Goal: Information Seeking & Learning: Learn about a topic

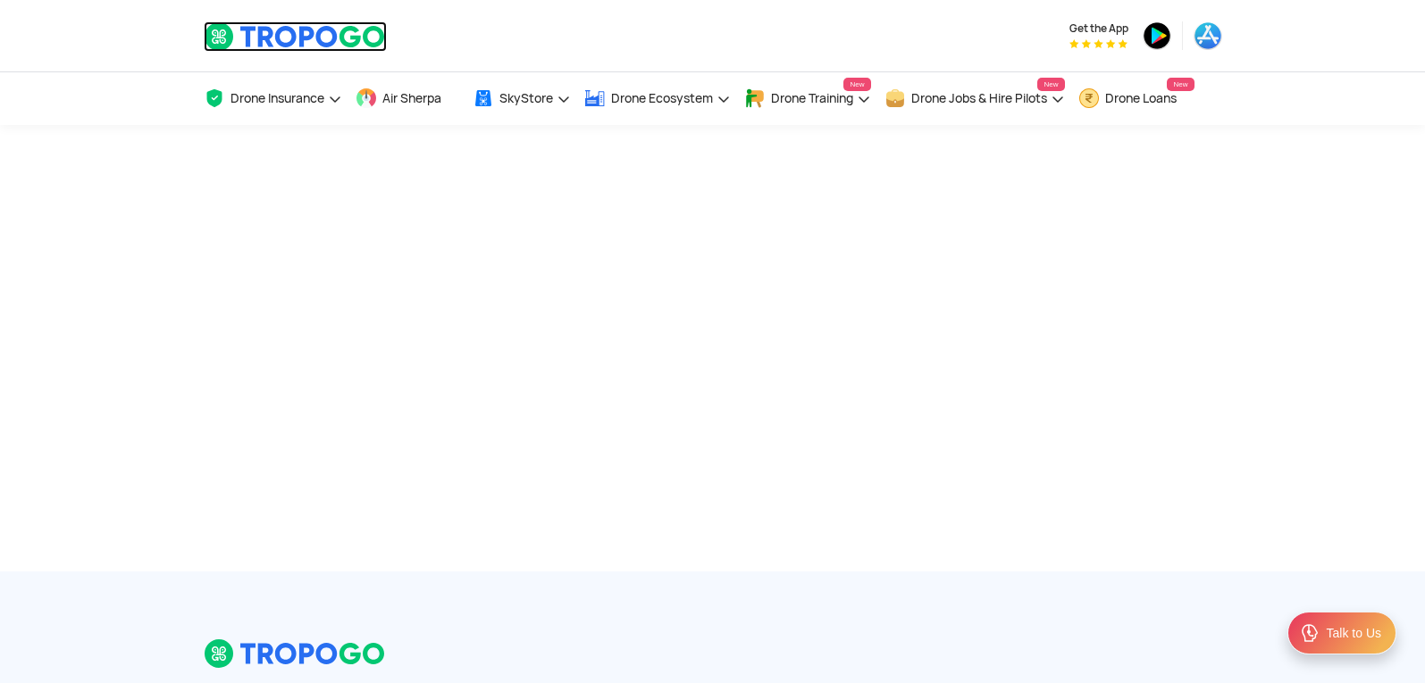
click at [315, 25] on img at bounding box center [295, 36] width 183 height 30
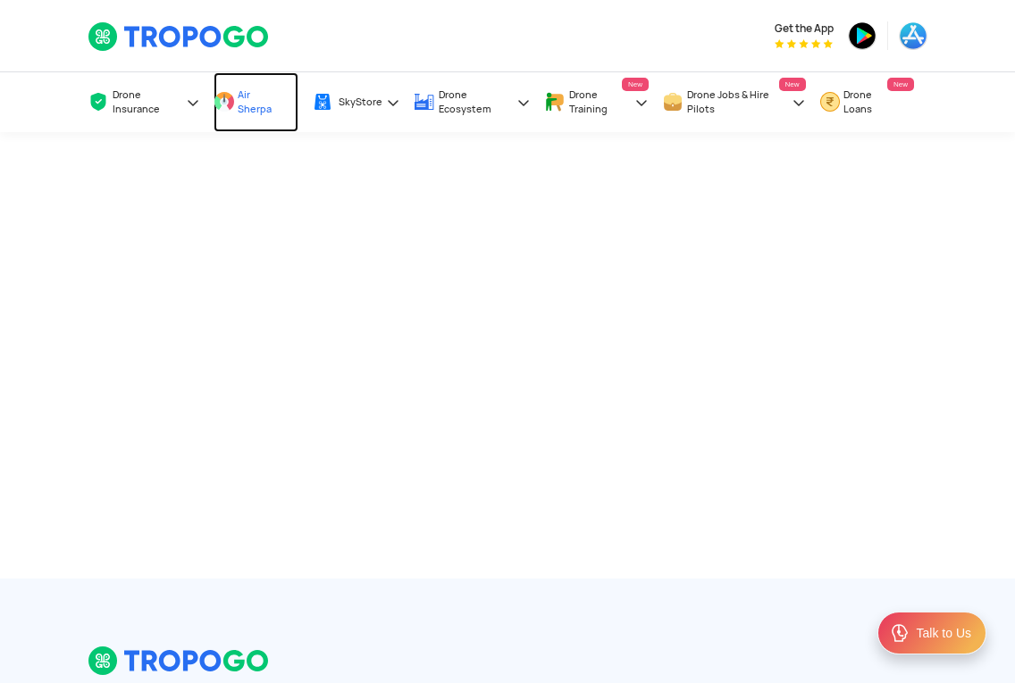
click at [237, 103] on link "Air Sherpa" at bounding box center [255, 102] width 85 height 60
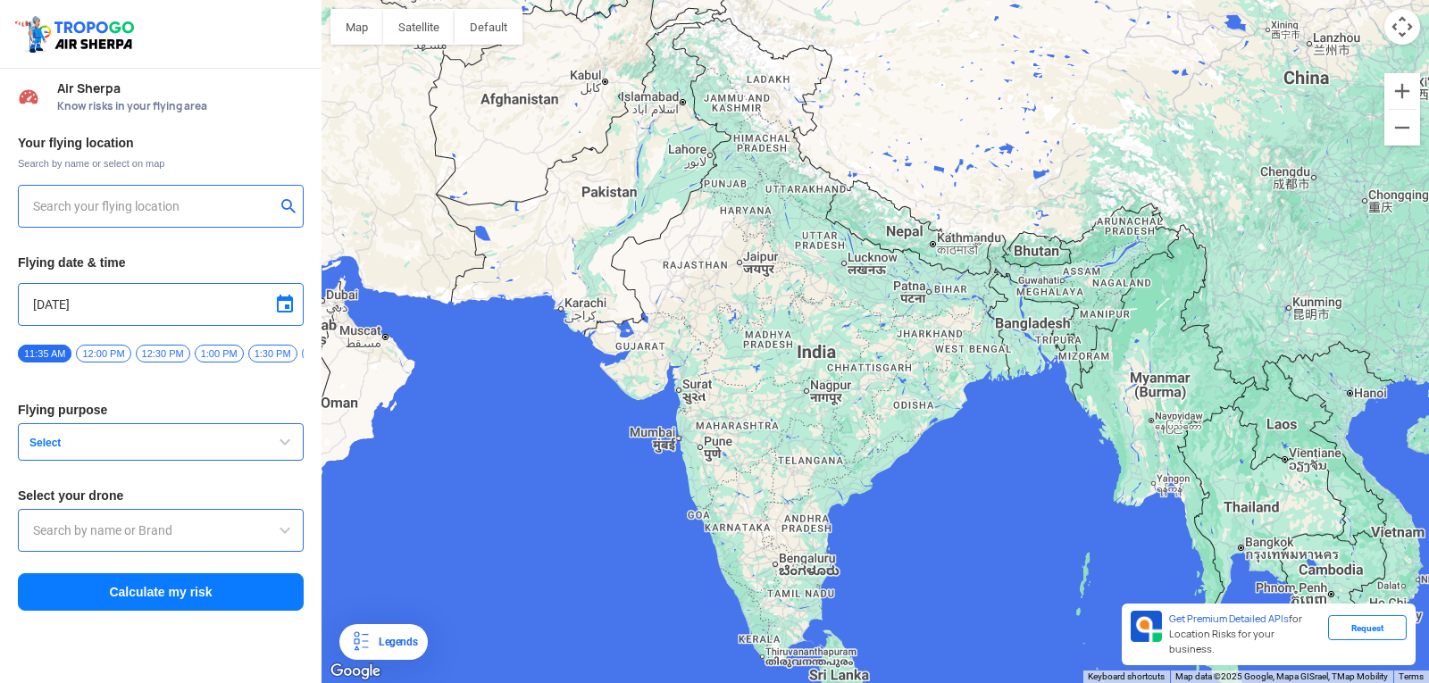
click at [116, 199] on input "text" at bounding box center [154, 206] width 242 height 21
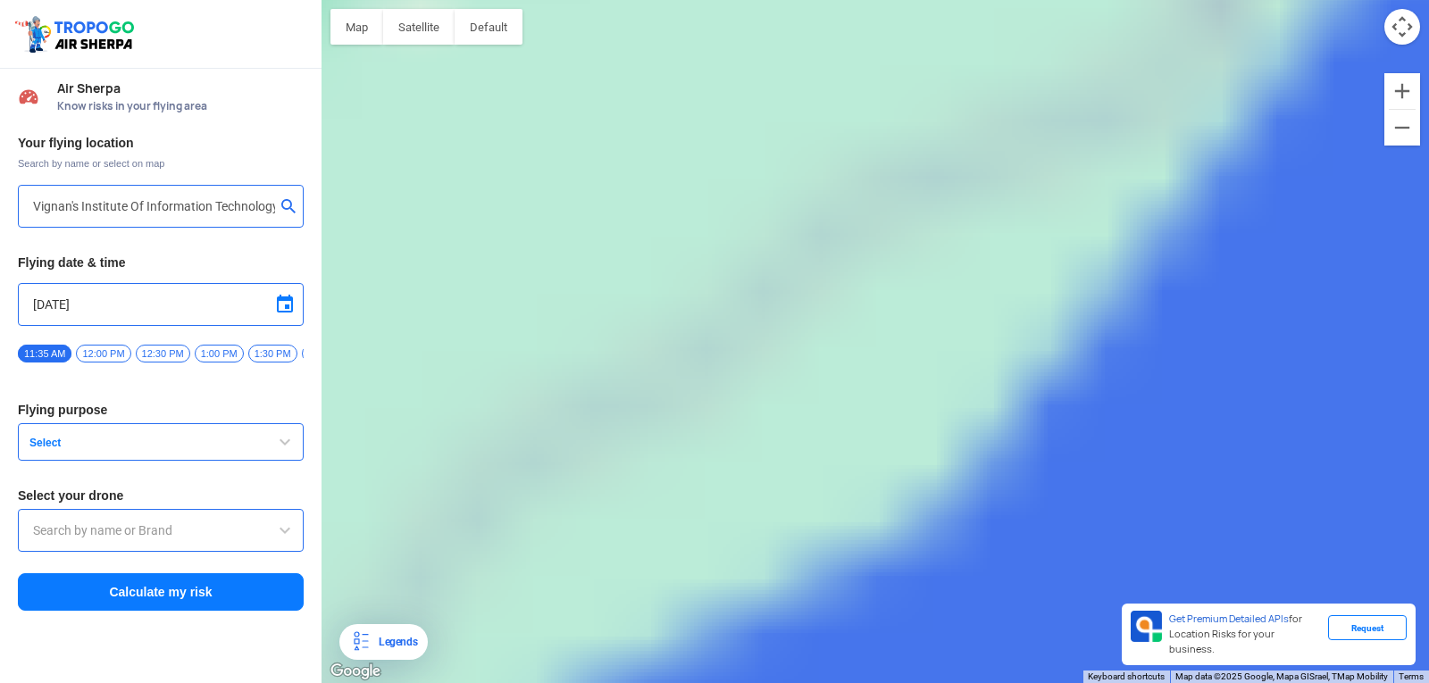
type input "Block D, Visakhapatnam, Andhra Pradesh 530049, India"
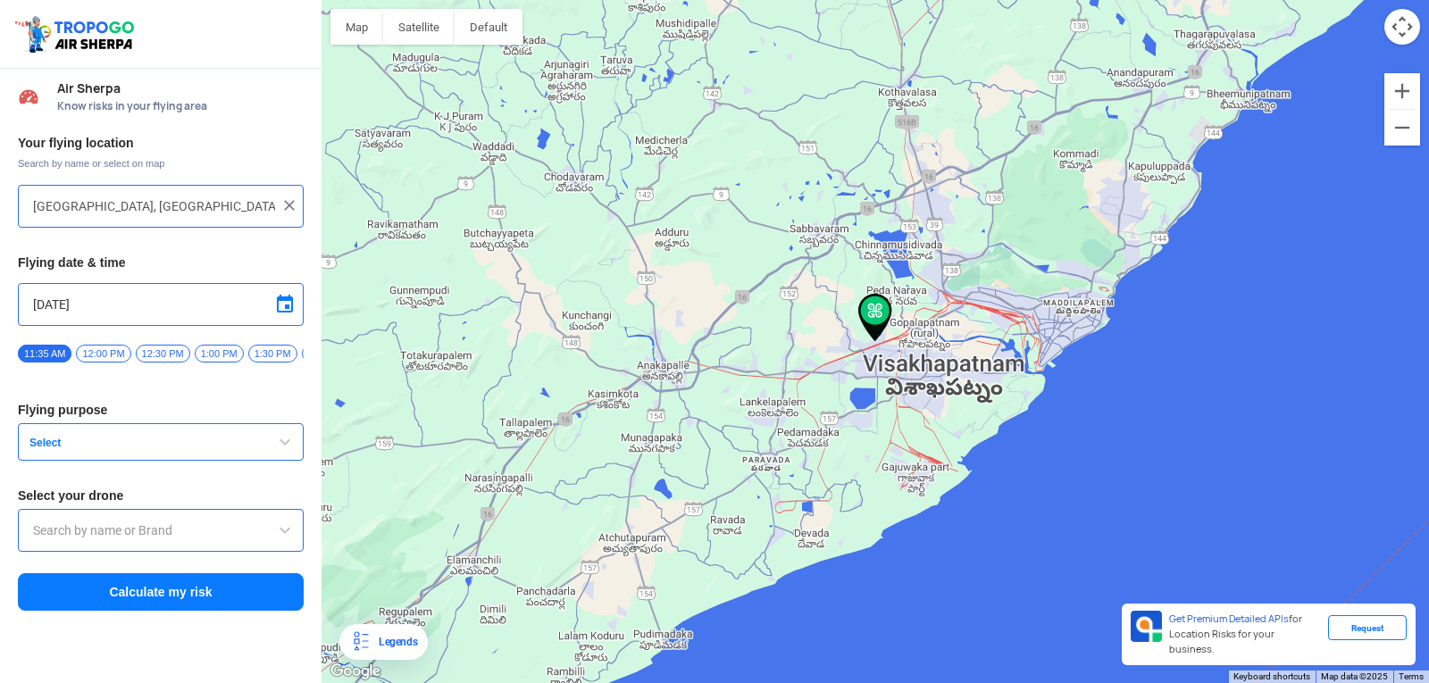
click at [285, 453] on span "button" at bounding box center [284, 441] width 21 height 21
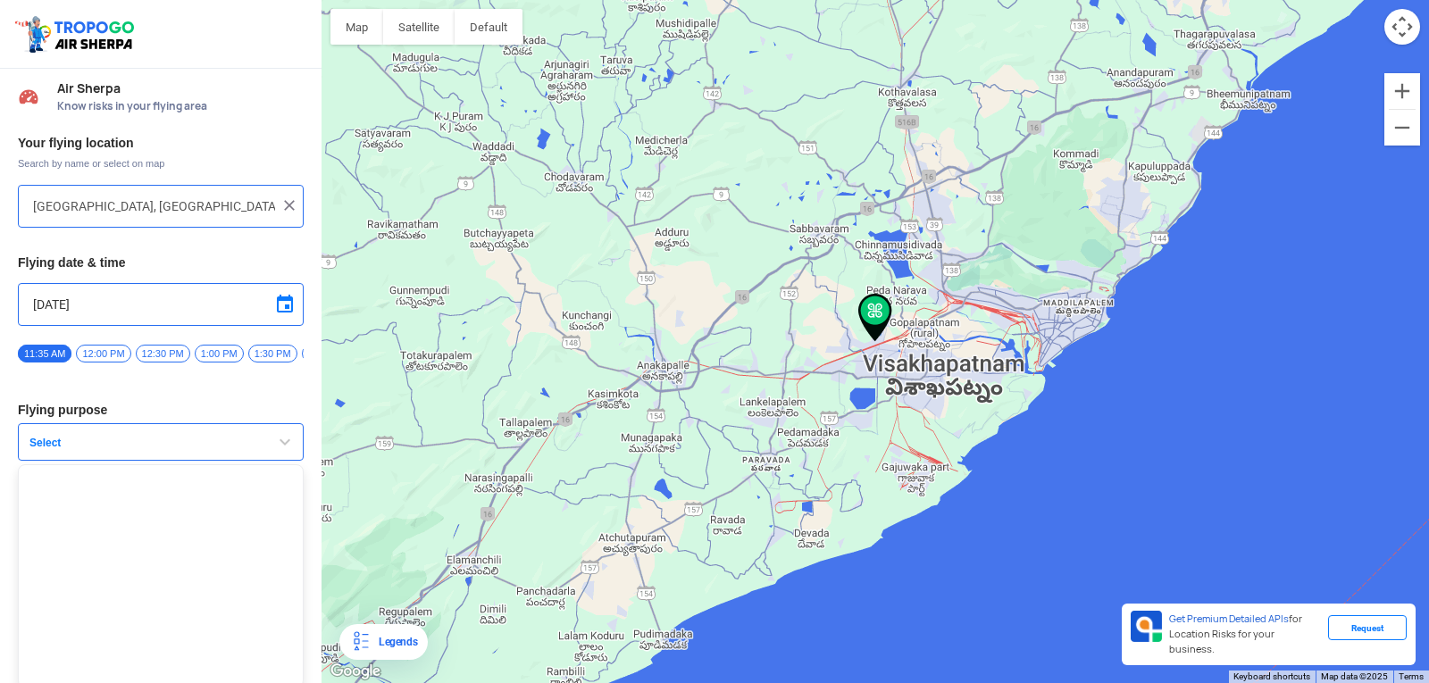
click at [63, 439] on button "Select" at bounding box center [161, 442] width 286 height 38
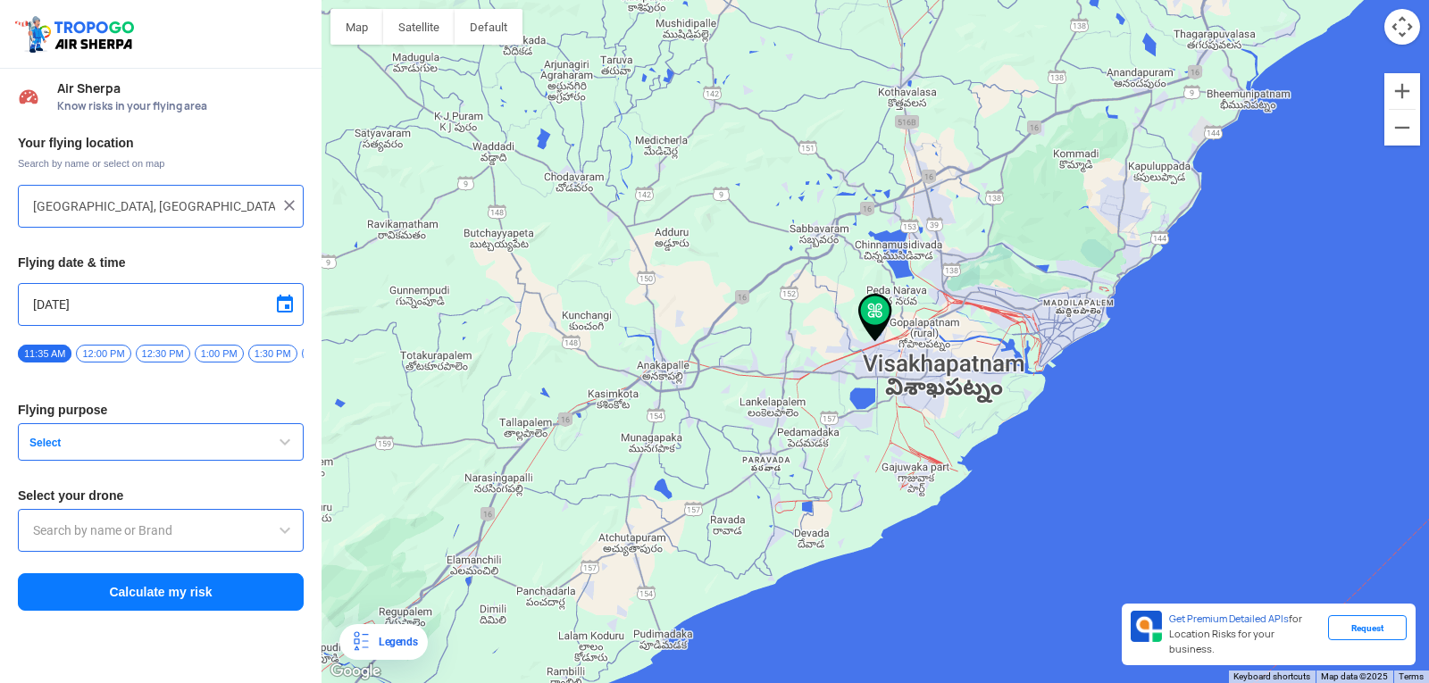
click at [60, 441] on button "Select" at bounding box center [161, 442] width 286 height 38
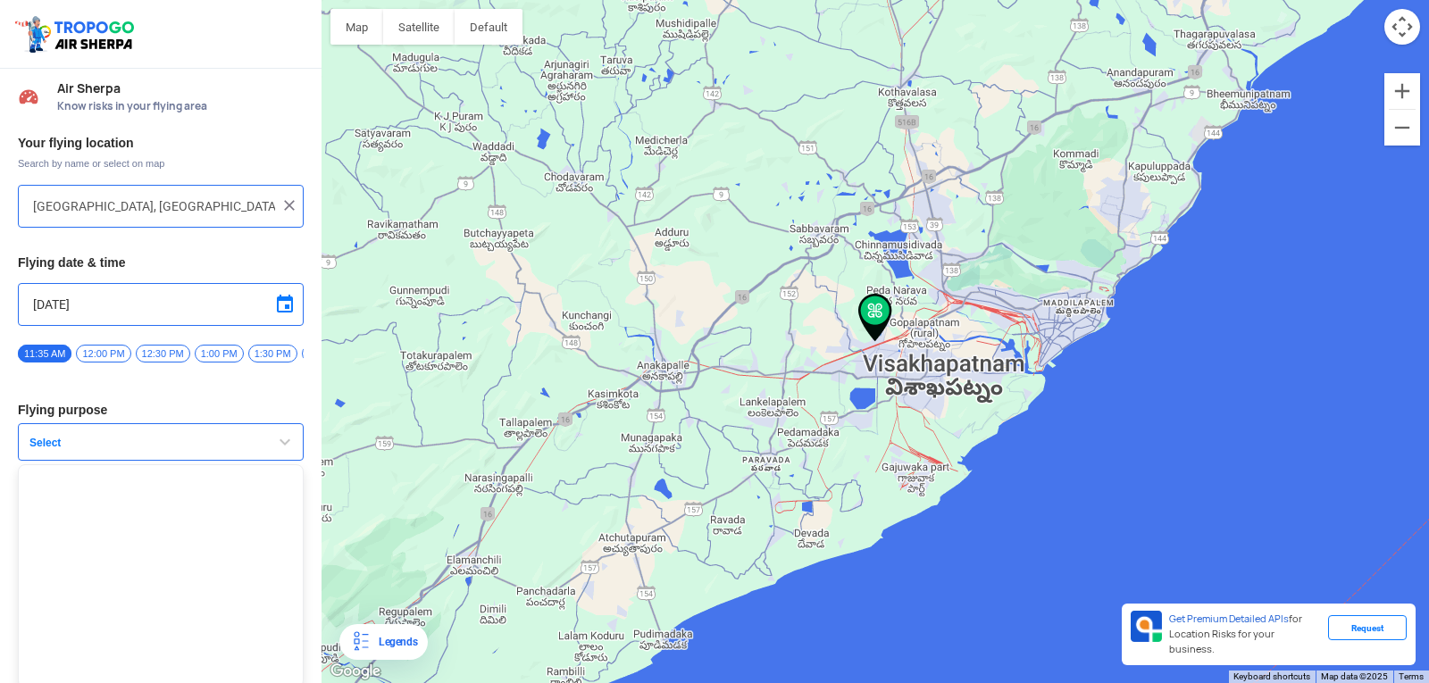
click at [60, 447] on span "Select" at bounding box center [133, 443] width 223 height 14
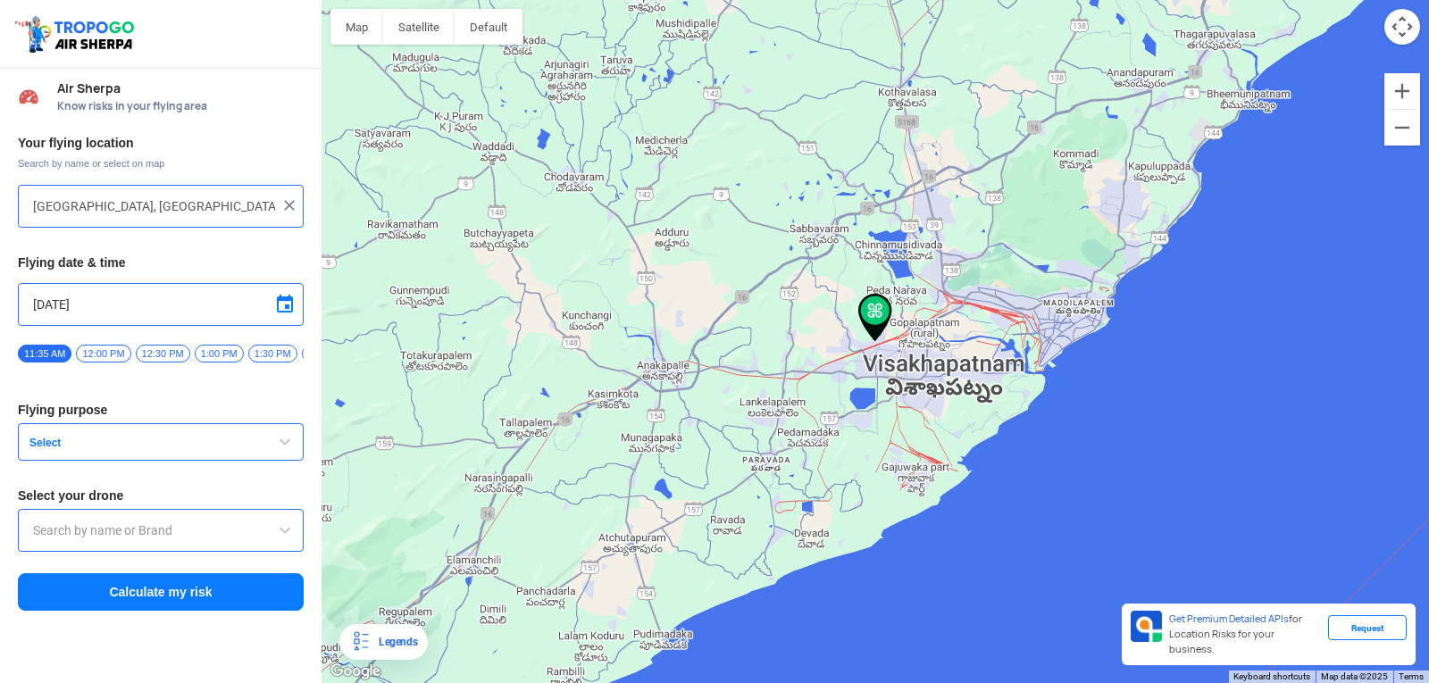
click at [60, 447] on span "Select" at bounding box center [133, 443] width 223 height 14
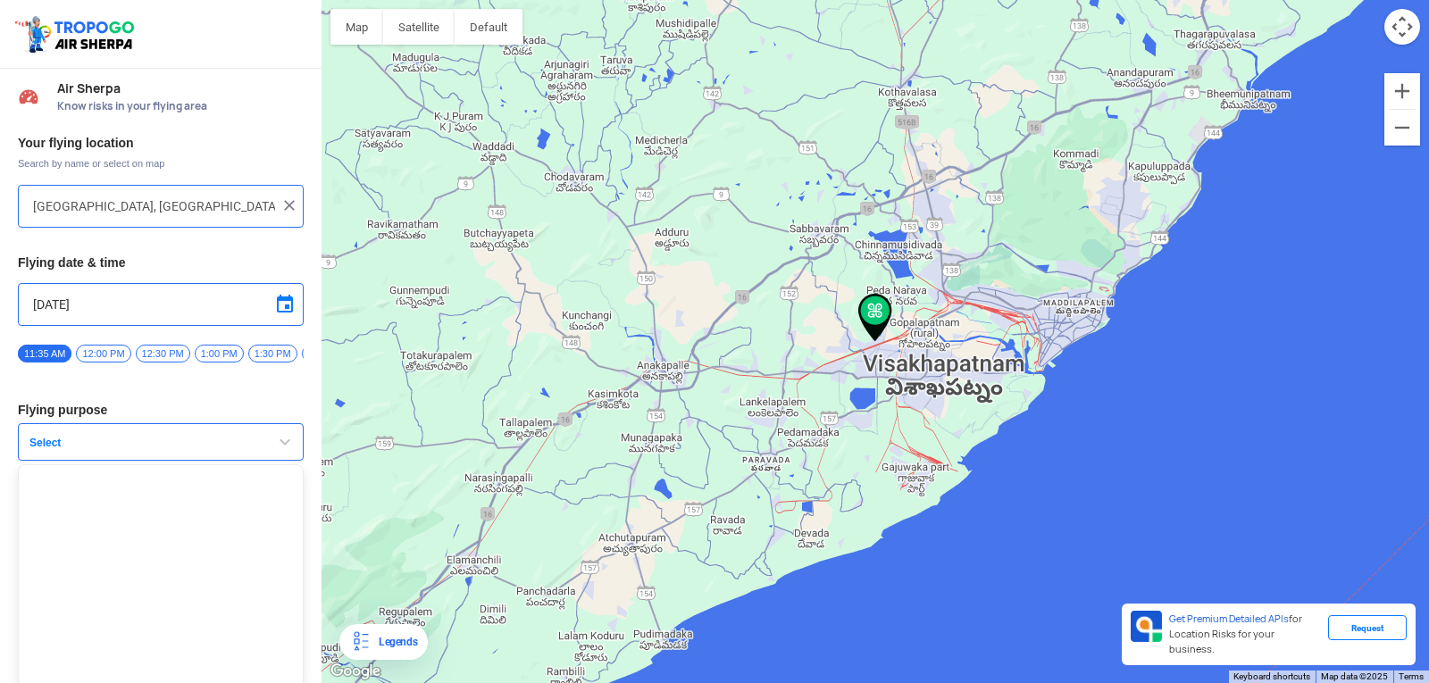
click at [60, 447] on span "Select" at bounding box center [133, 443] width 223 height 14
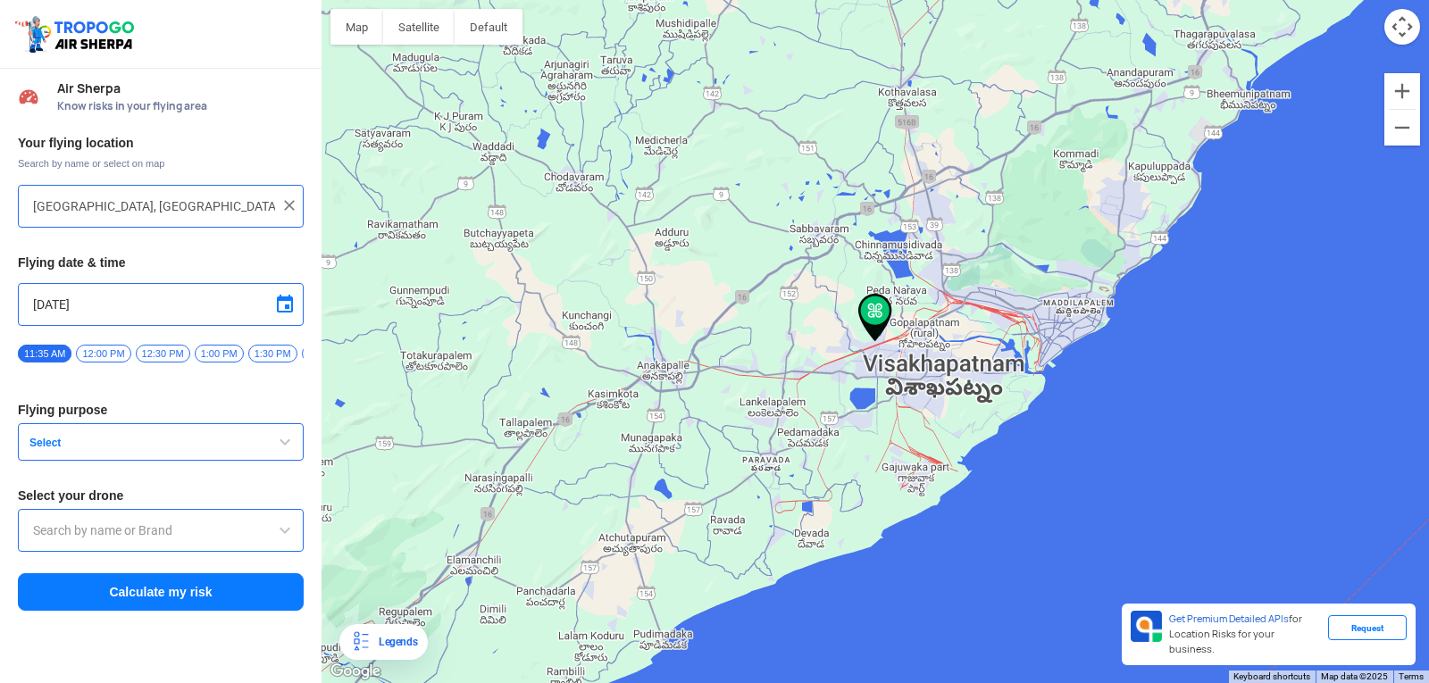
type input "HIG-56, Duvvada, Phase I, Phase 1, Visakhapatnam, Andhra Pradesh 530049, India"
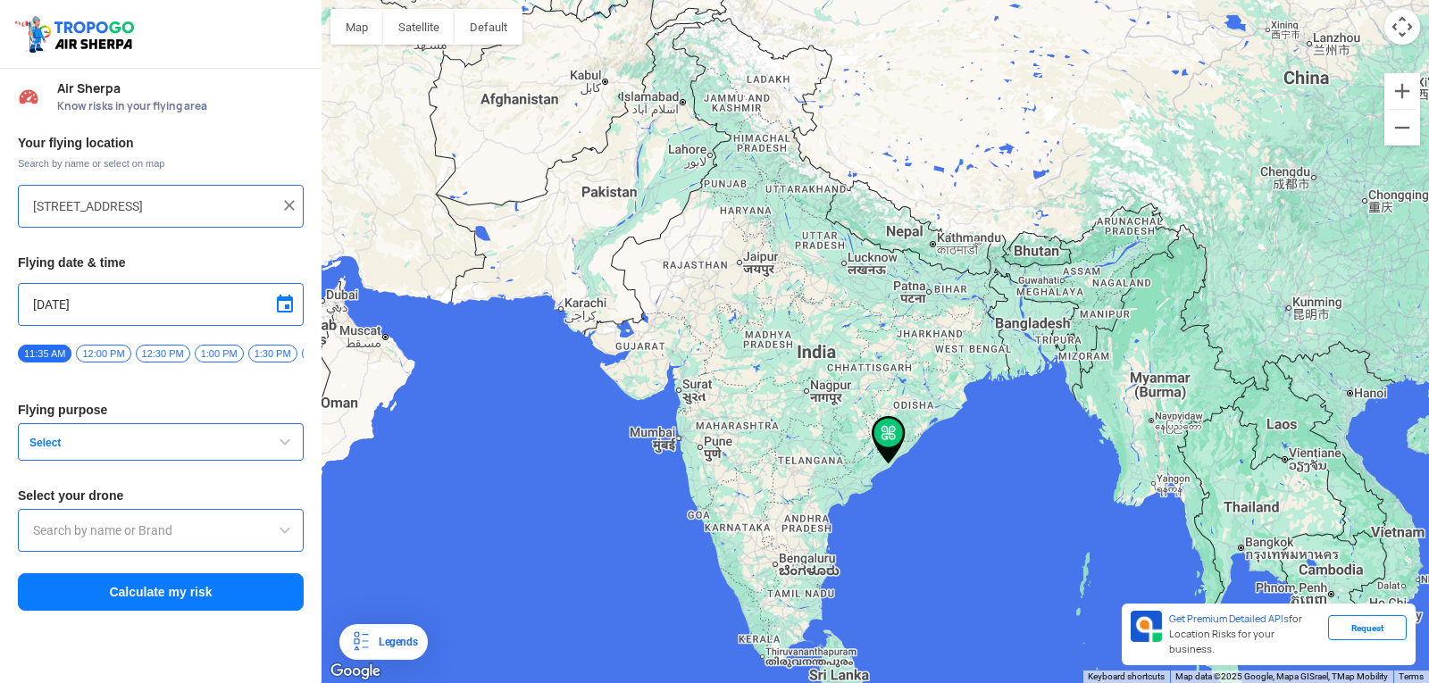
click at [46, 442] on button "Select" at bounding box center [161, 442] width 286 height 38
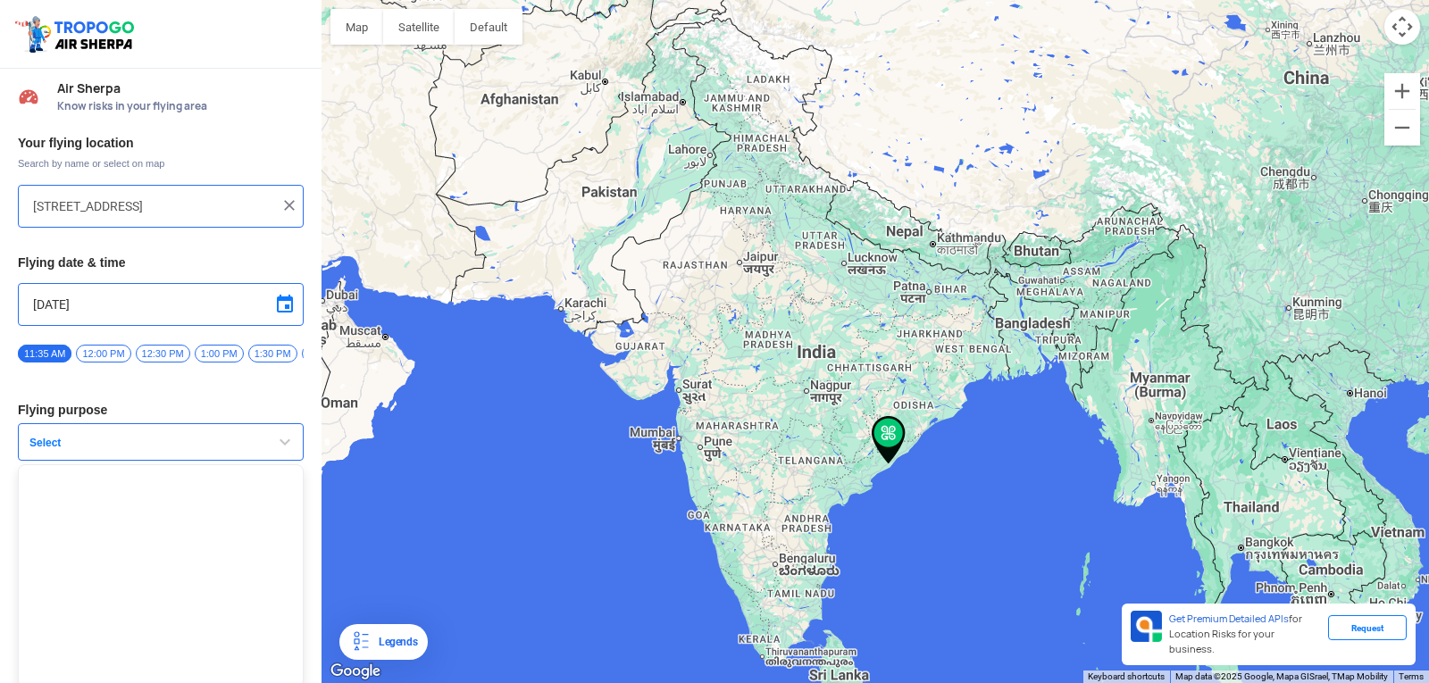
click at [46, 442] on button "Select" at bounding box center [161, 442] width 286 height 38
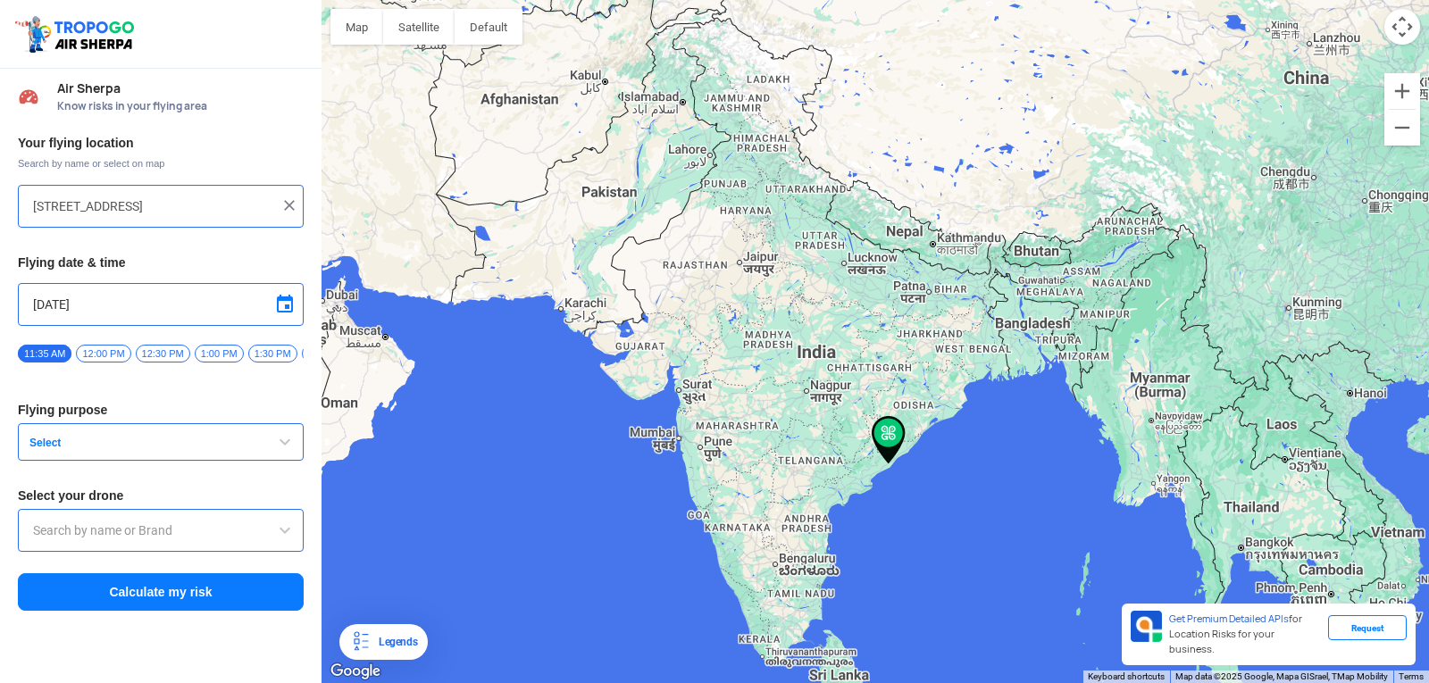
click at [287, 446] on span "button" at bounding box center [284, 441] width 21 height 21
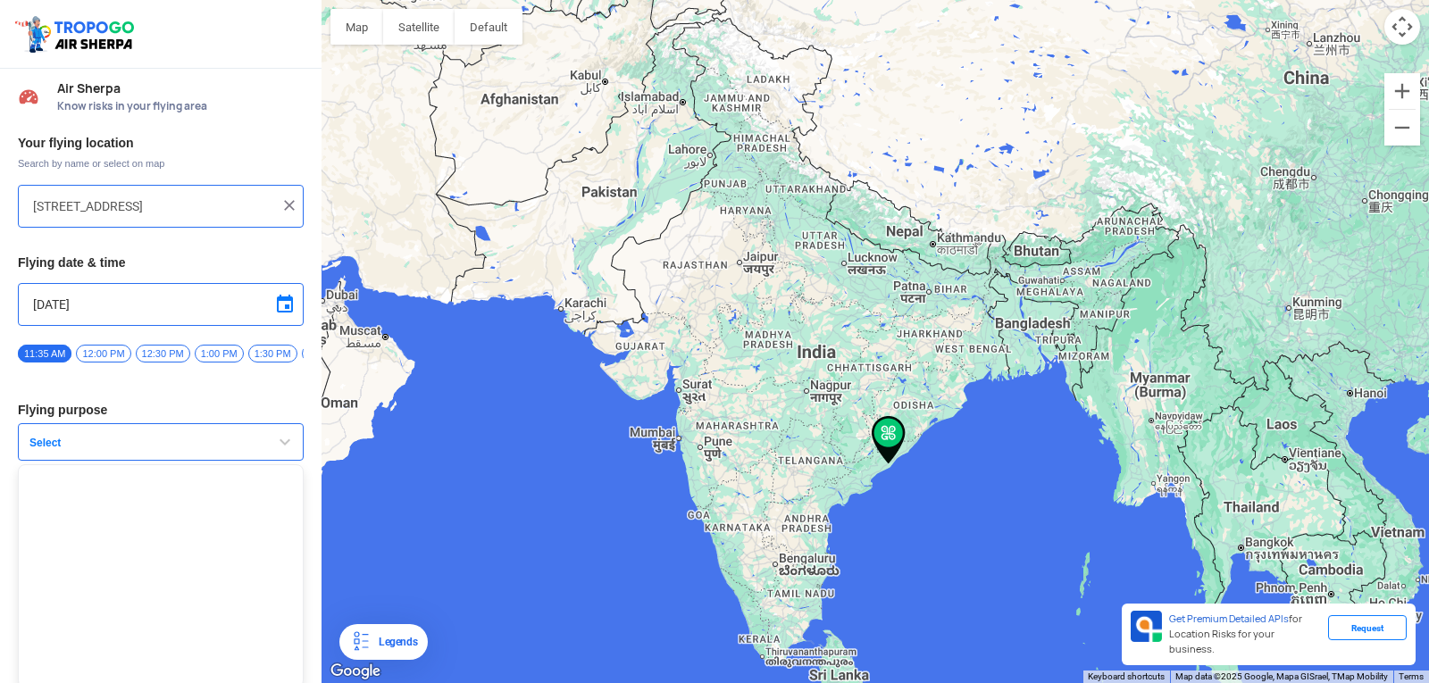
click at [287, 446] on span "button" at bounding box center [284, 441] width 21 height 21
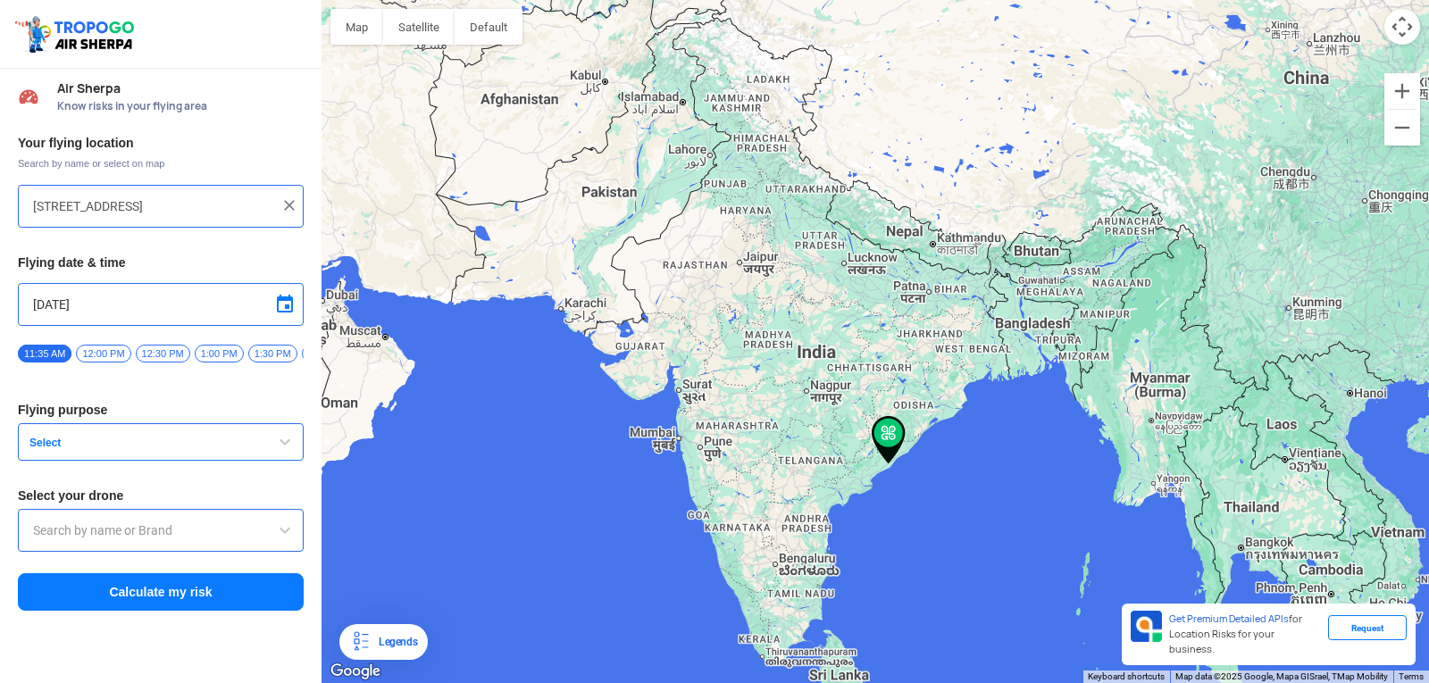
click at [276, 445] on span "button" at bounding box center [284, 441] width 21 height 21
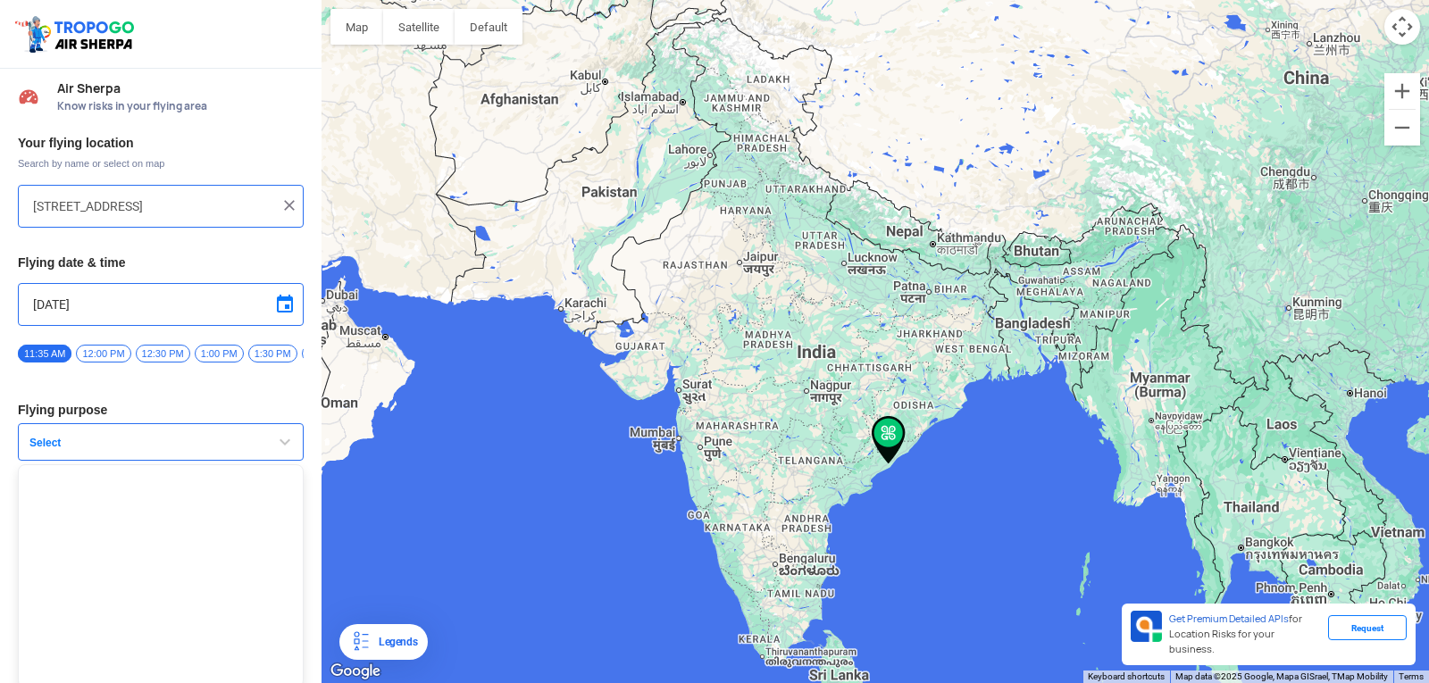
click at [276, 445] on span "button" at bounding box center [284, 441] width 21 height 21
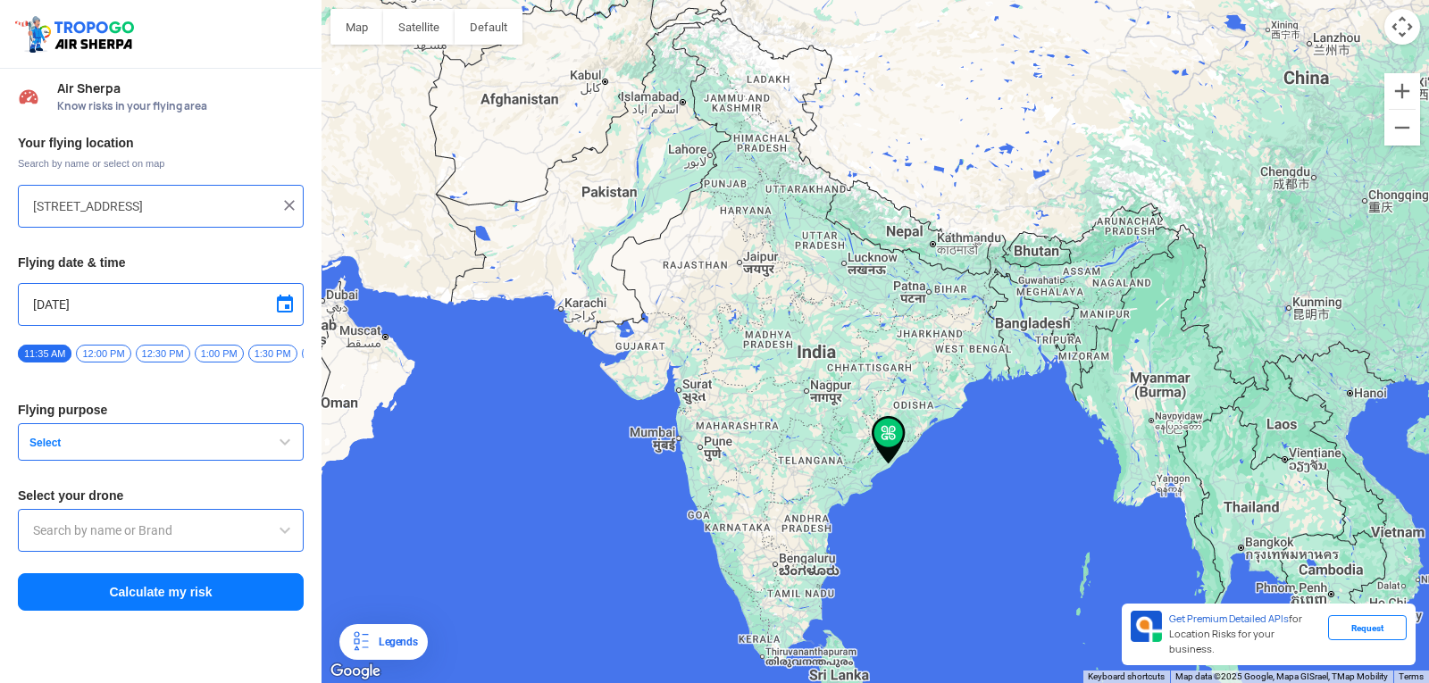
click at [54, 446] on span "Select" at bounding box center [133, 443] width 223 height 14
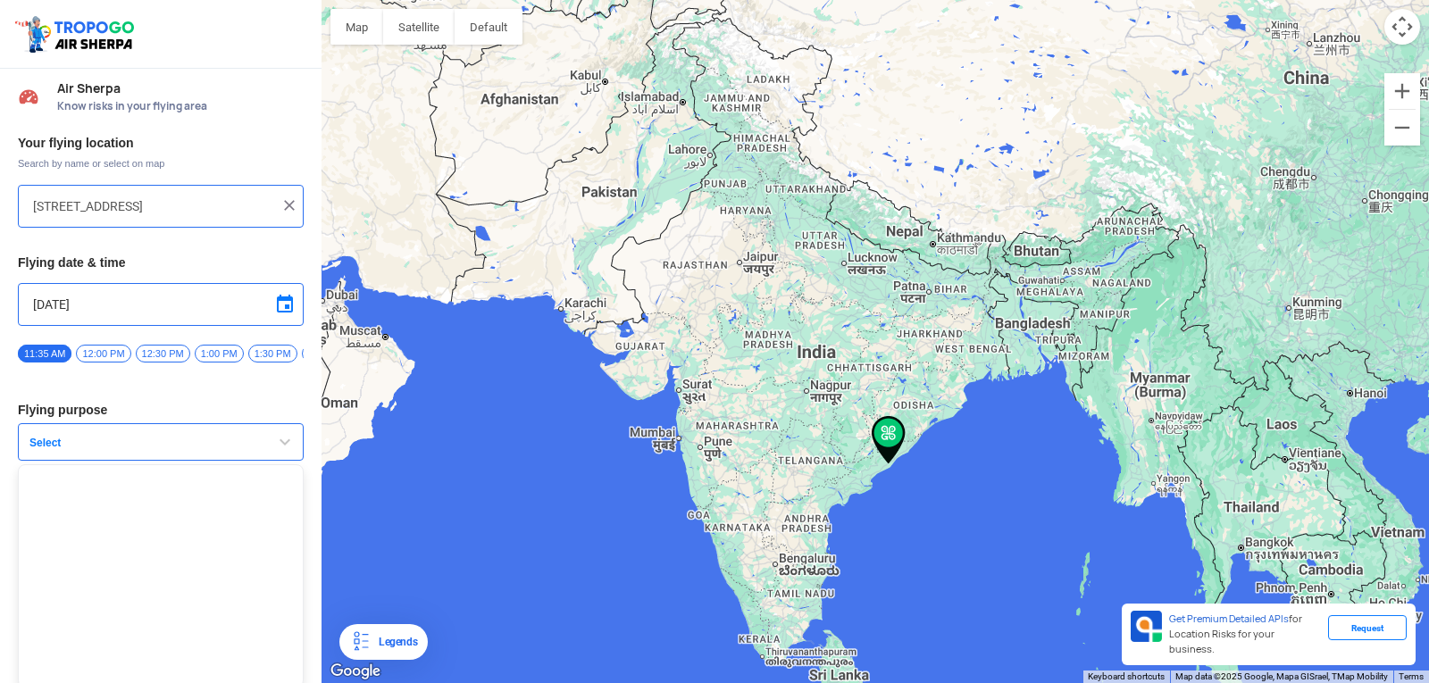
click at [54, 446] on span "Select" at bounding box center [133, 443] width 223 height 14
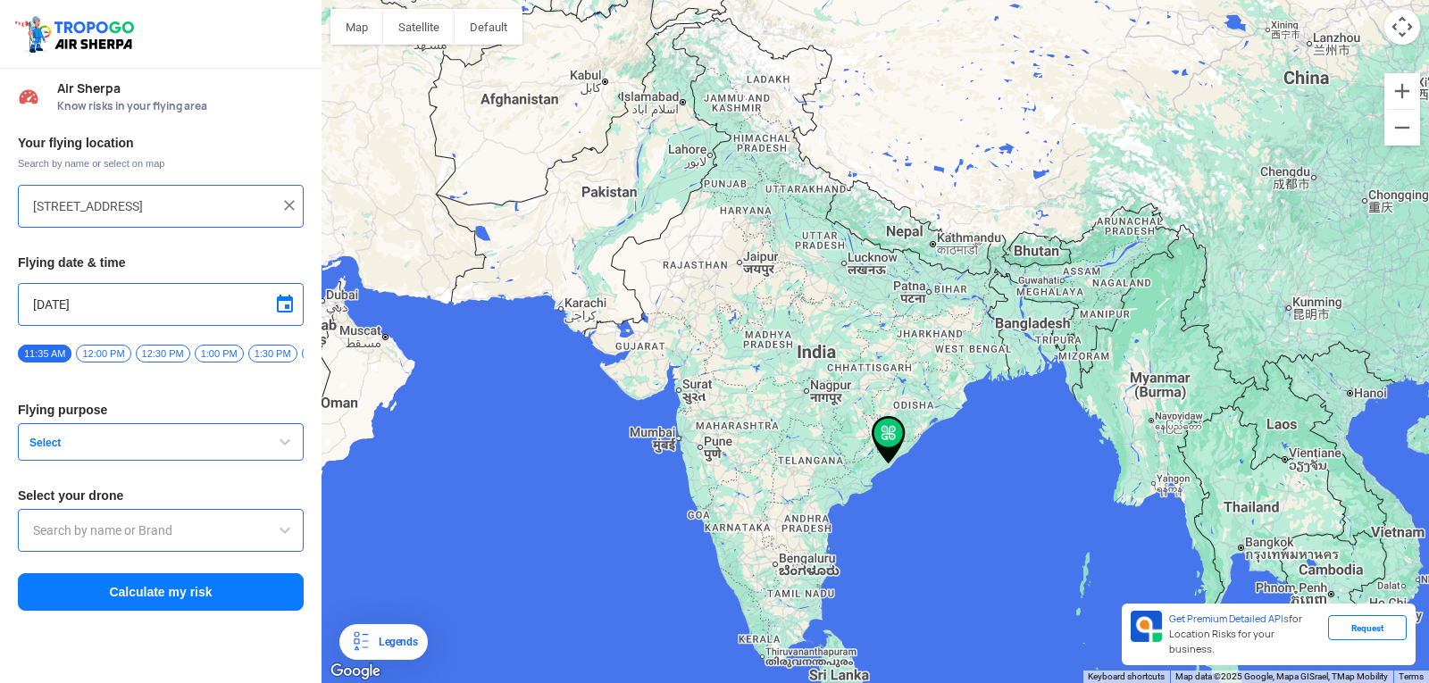
click at [54, 446] on span "Select" at bounding box center [133, 443] width 223 height 14
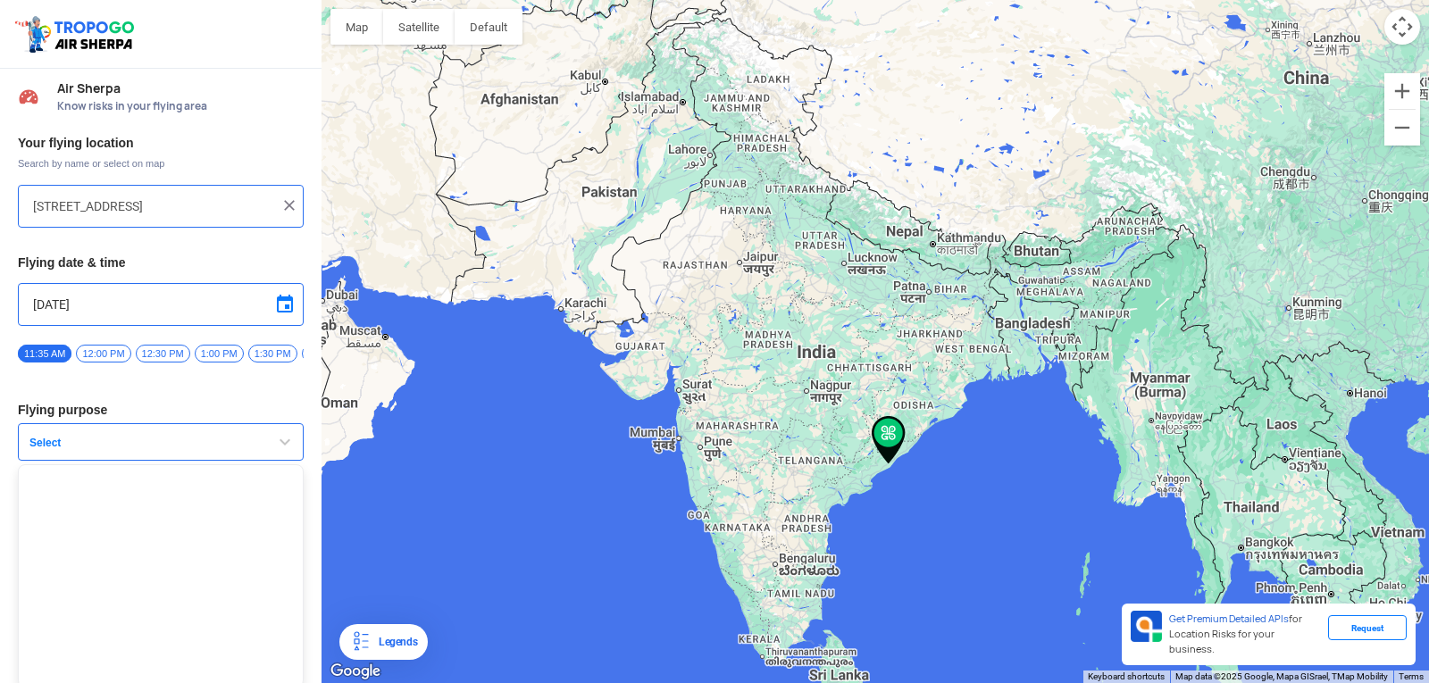
click at [49, 441] on button "Select" at bounding box center [161, 442] width 286 height 38
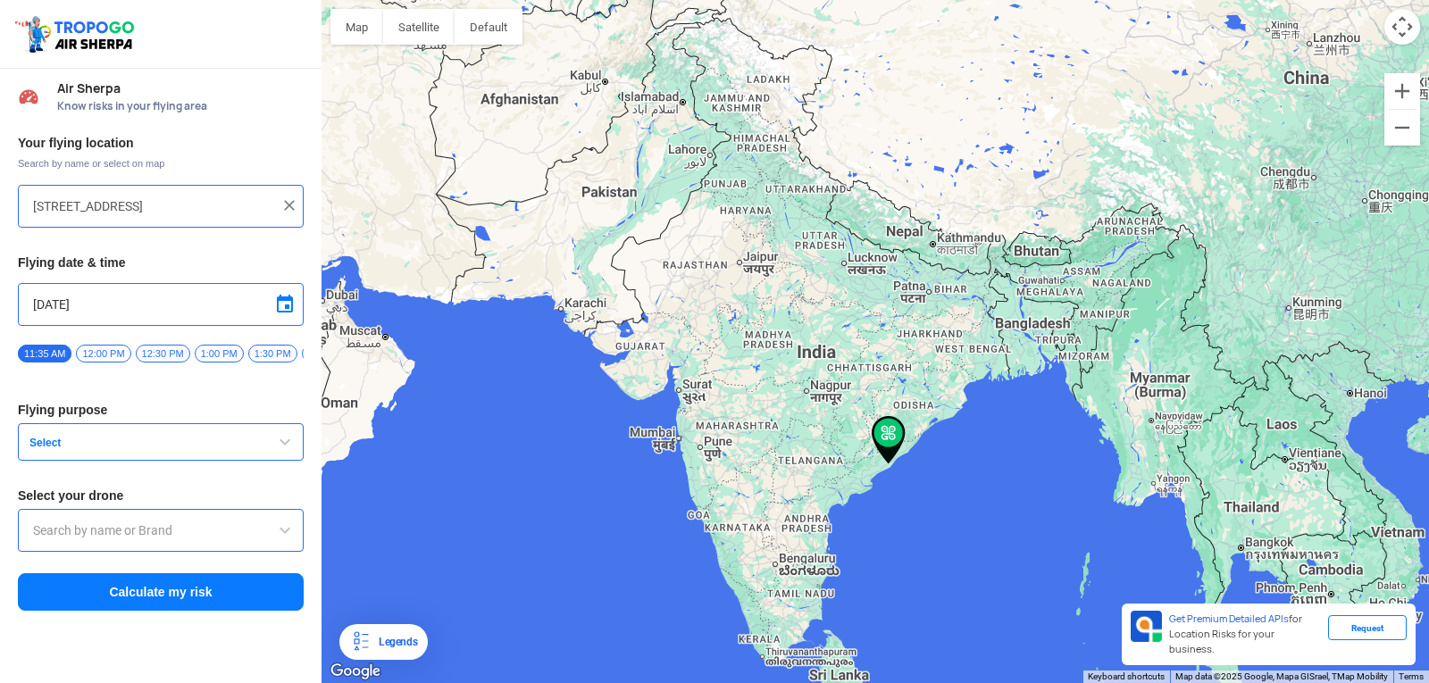
click at [54, 416] on h3 "Flying purpose" at bounding box center [161, 410] width 286 height 13
click at [47, 450] on span "Select" at bounding box center [133, 443] width 223 height 14
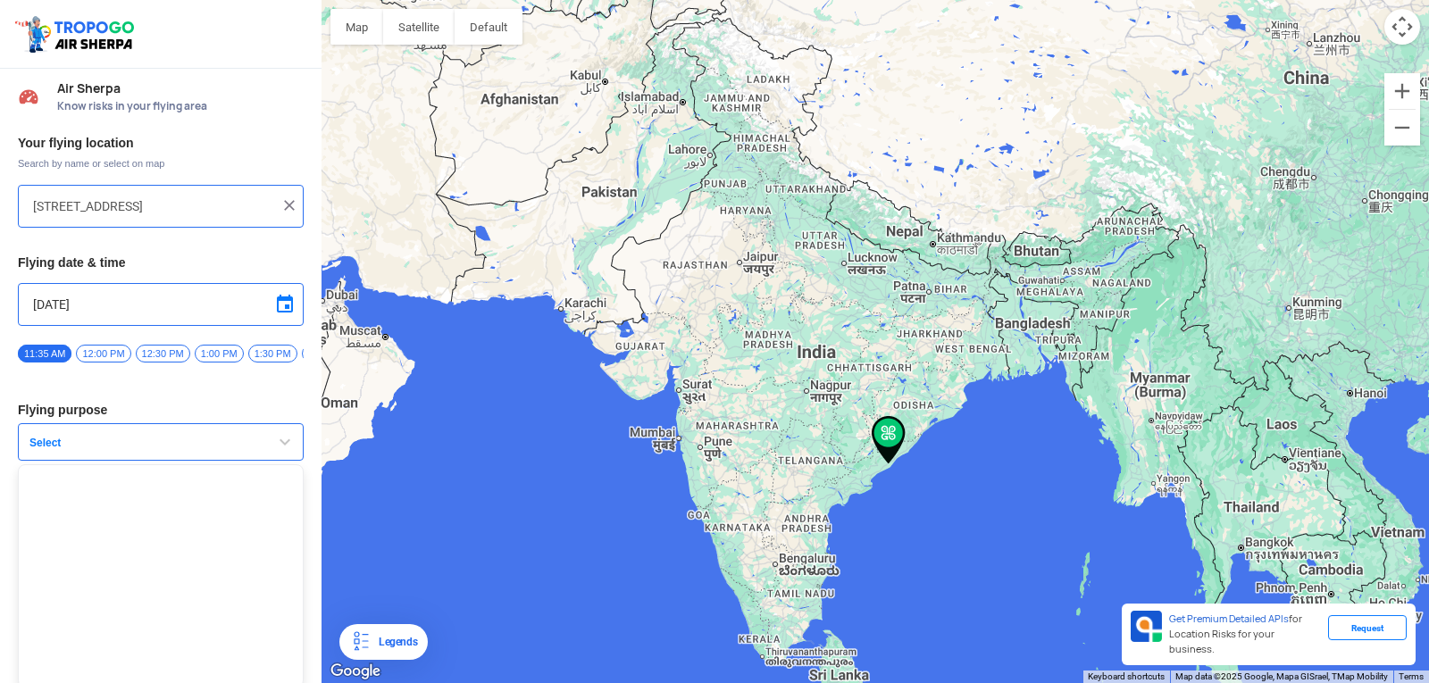
click at [46, 450] on span "Select" at bounding box center [133, 443] width 223 height 14
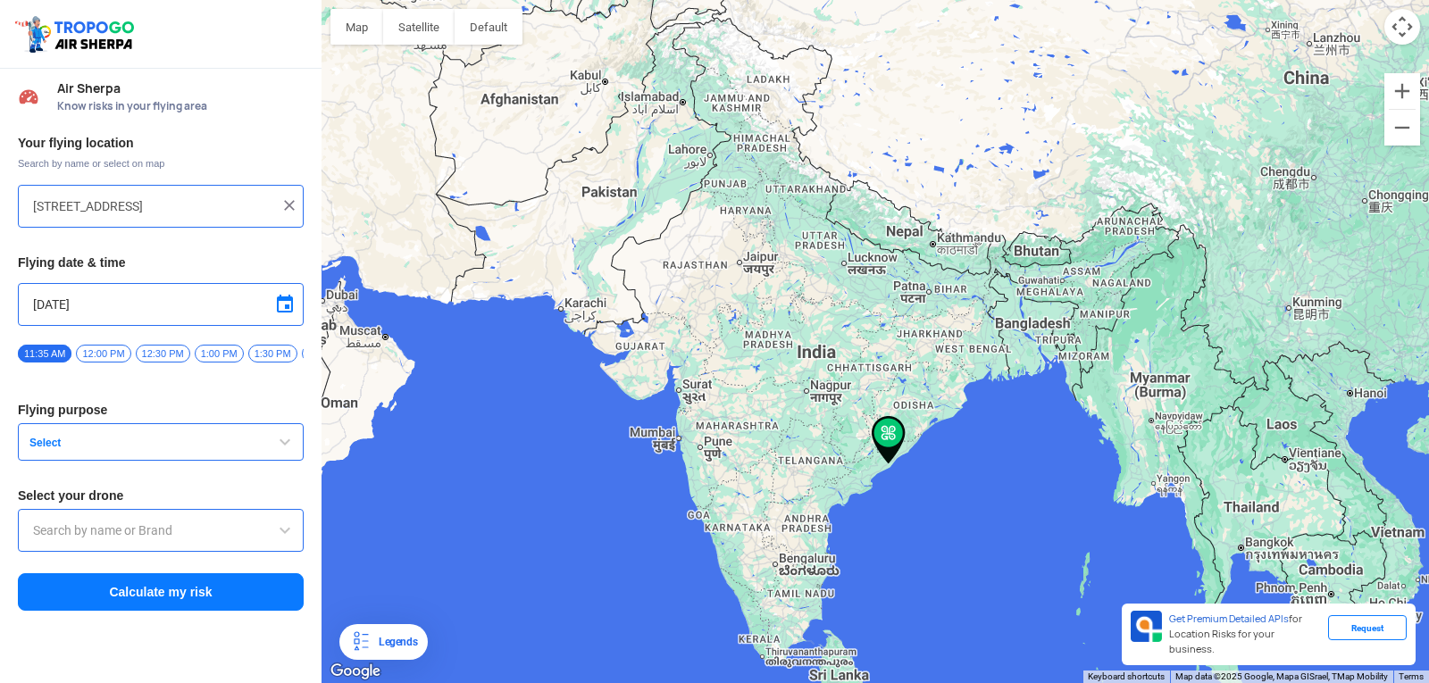
click at [46, 450] on span "Select" at bounding box center [133, 443] width 223 height 14
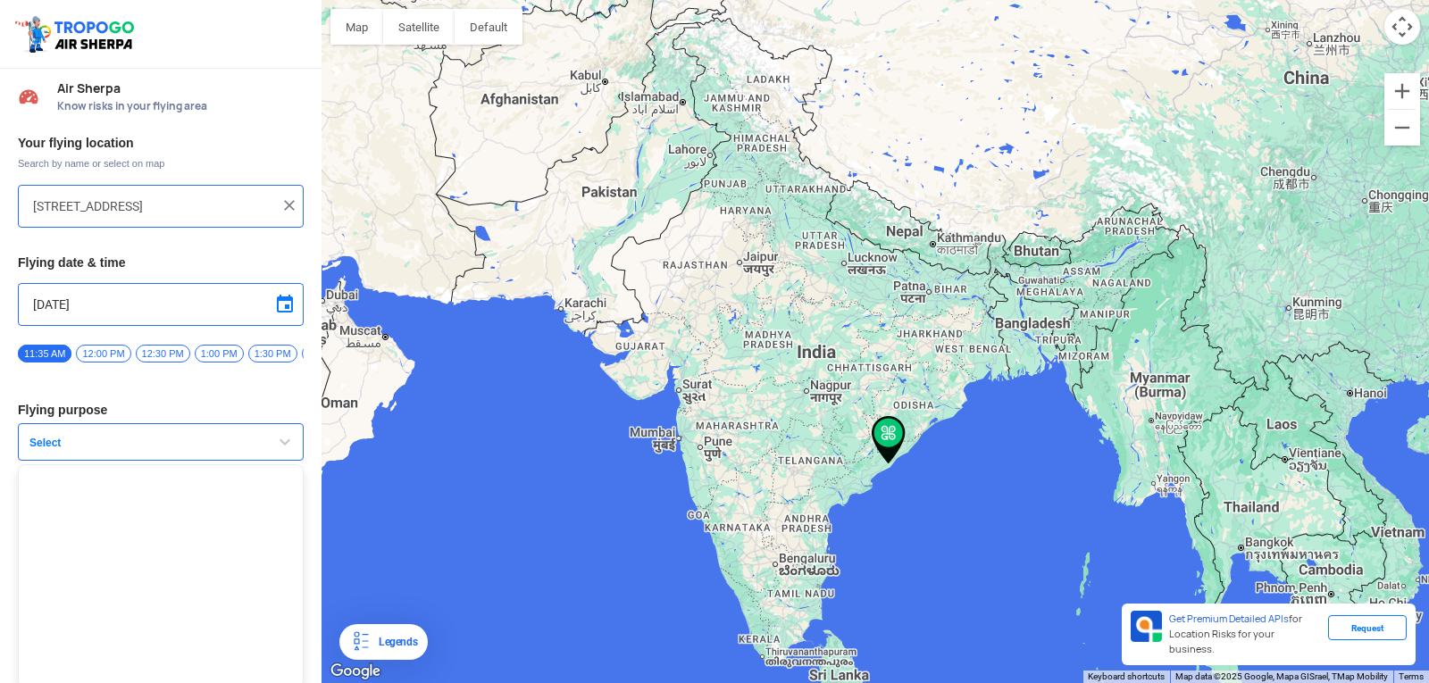
click at [46, 450] on span "Select" at bounding box center [133, 443] width 223 height 14
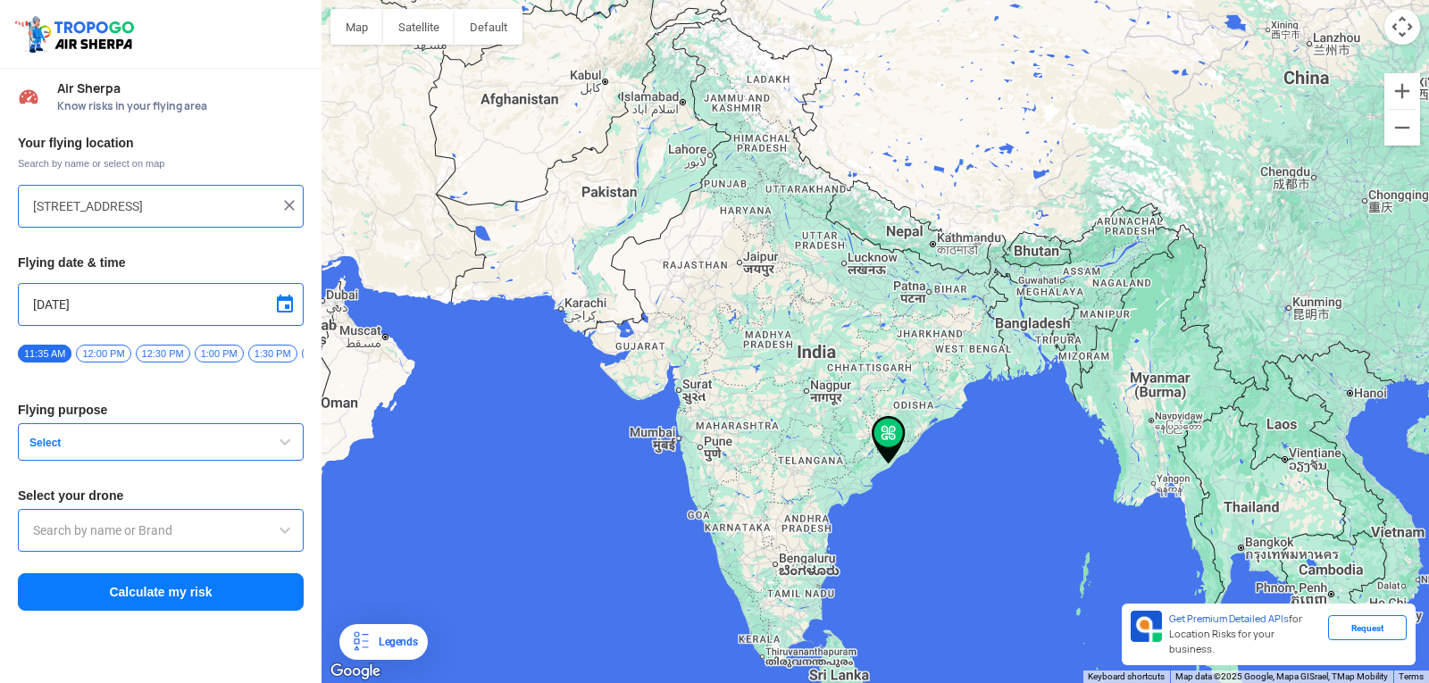
click at [46, 450] on span "Select" at bounding box center [133, 443] width 223 height 14
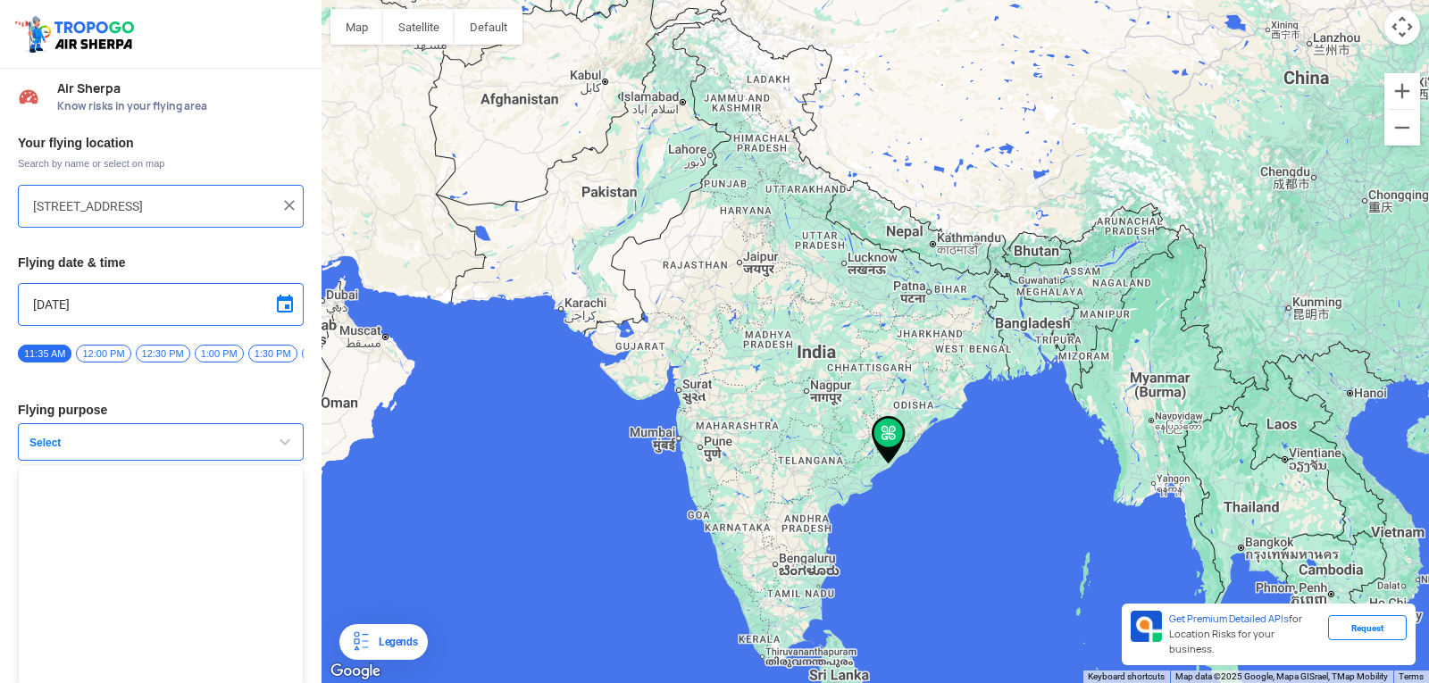
click at [46, 450] on span "Select" at bounding box center [133, 443] width 223 height 14
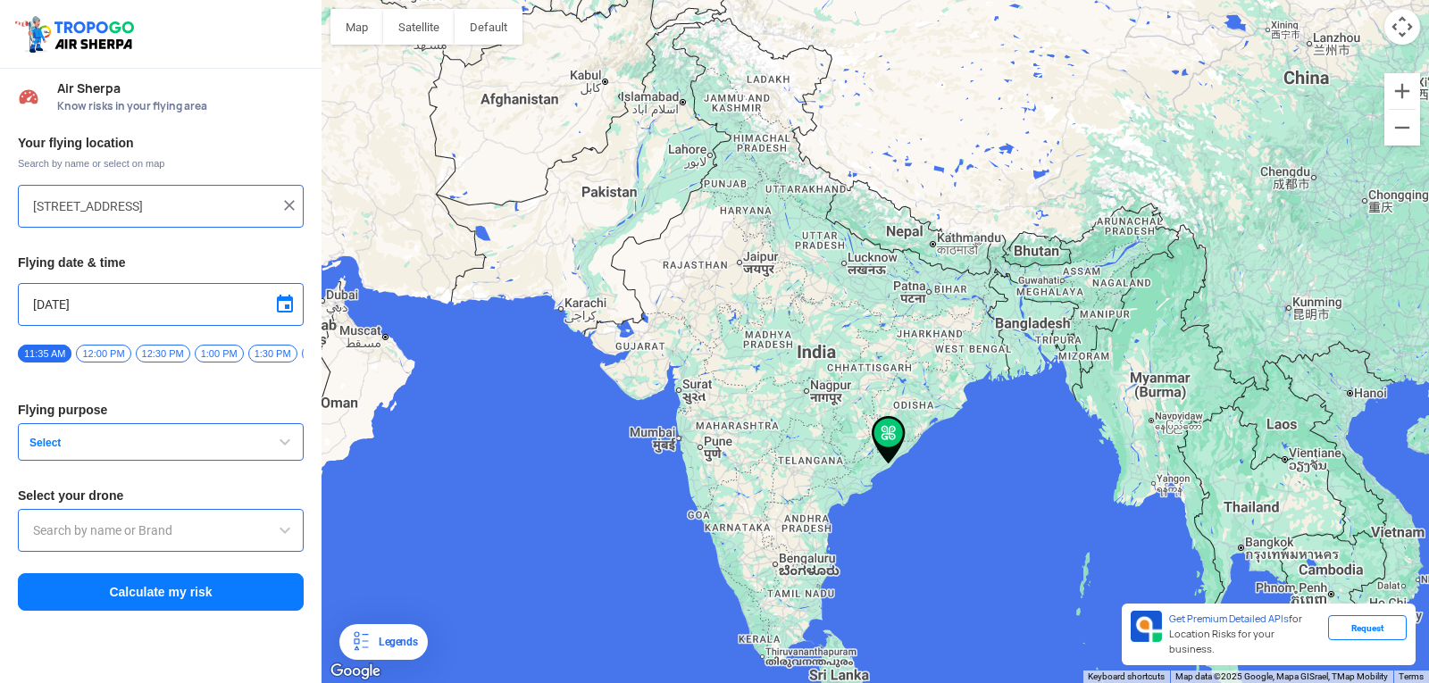
click at [46, 450] on span "Select" at bounding box center [133, 443] width 223 height 14
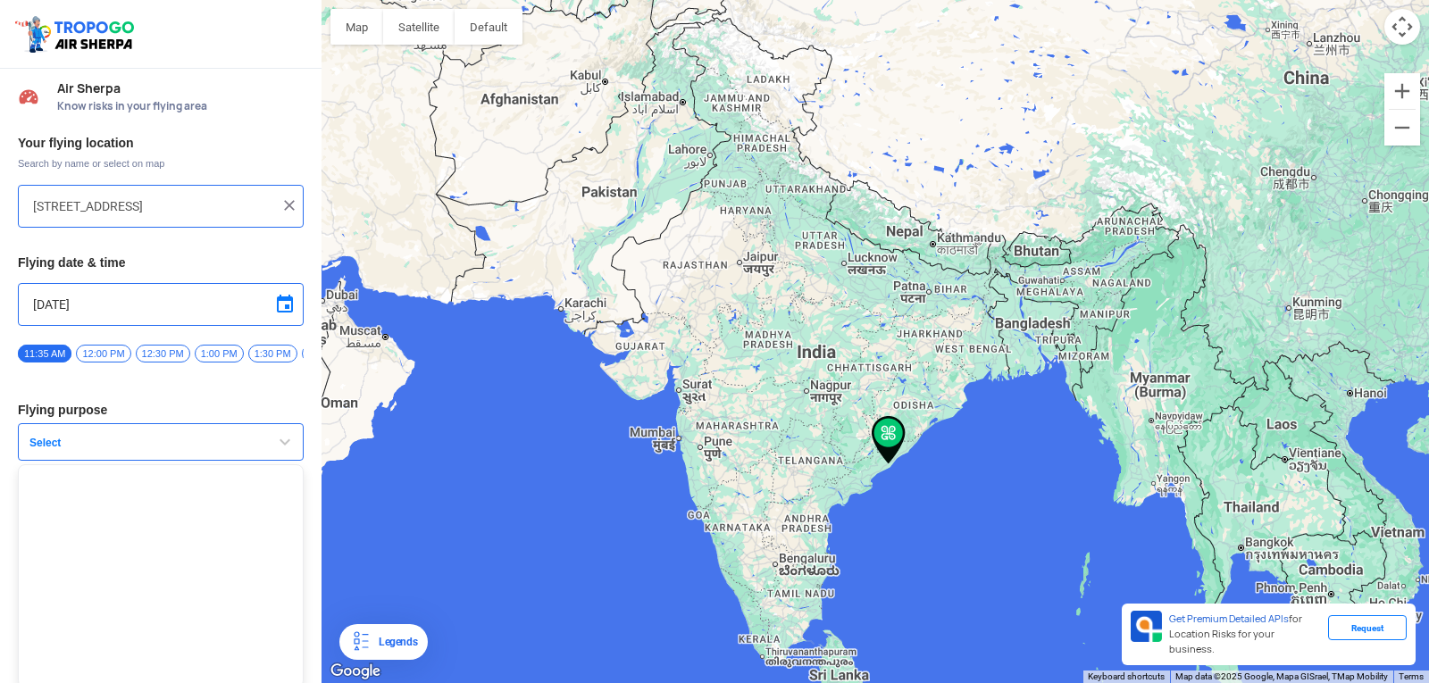
click at [46, 450] on span "Select" at bounding box center [133, 443] width 223 height 14
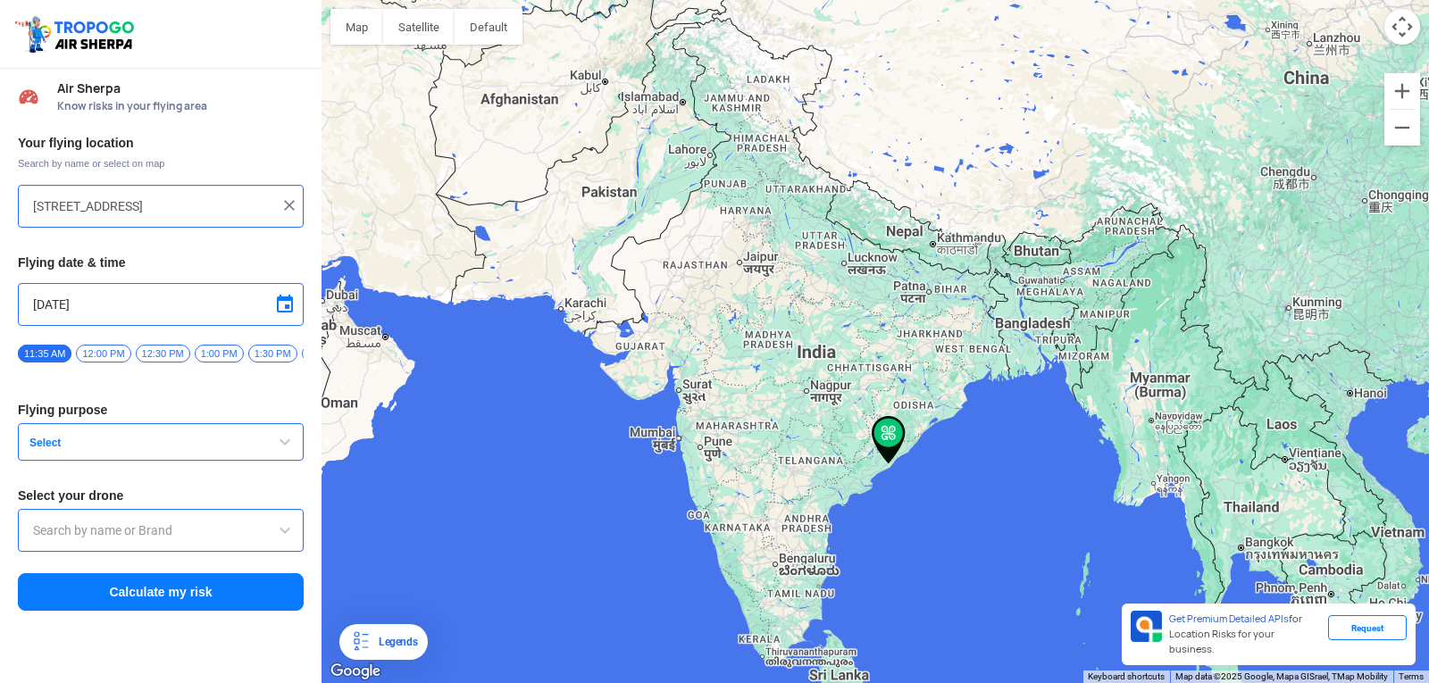
click at [46, 450] on span "Select" at bounding box center [133, 443] width 223 height 14
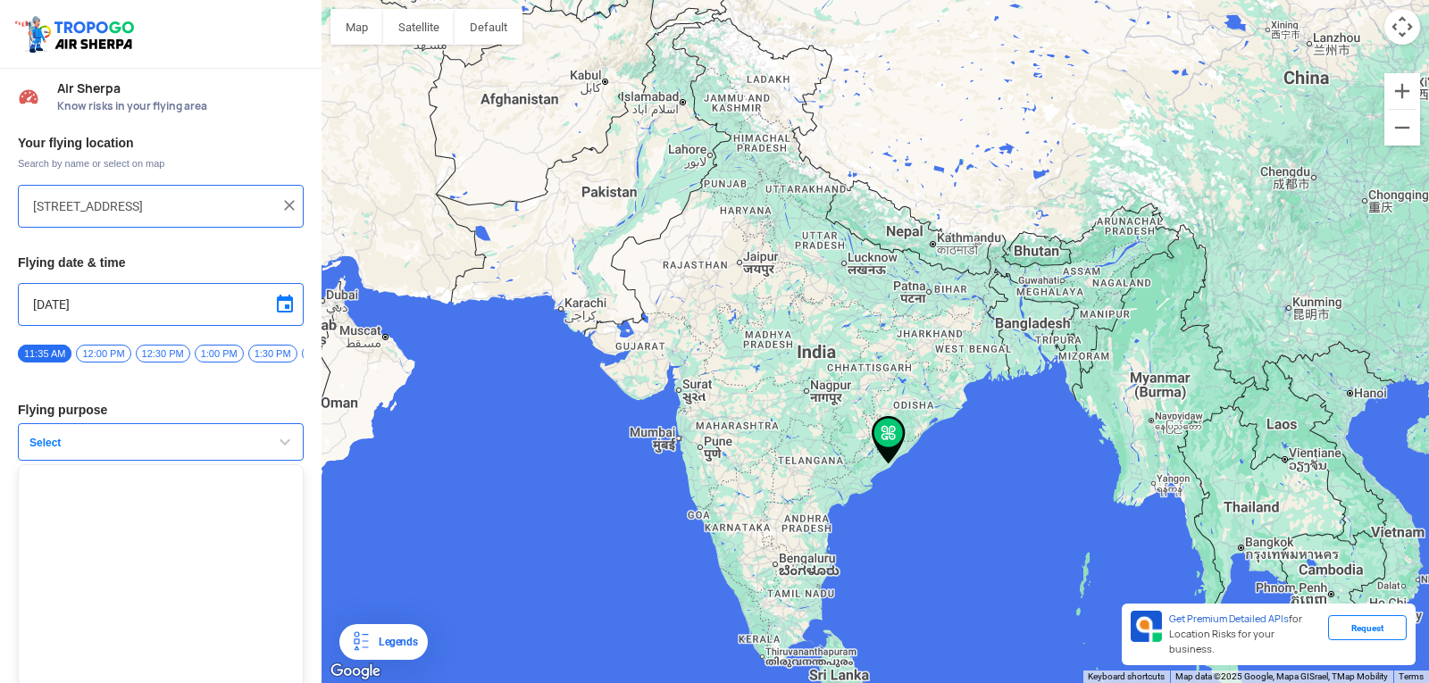
click at [46, 450] on span "Select" at bounding box center [133, 443] width 223 height 14
click at [267, 414] on h3 "Flying purpose" at bounding box center [161, 410] width 286 height 13
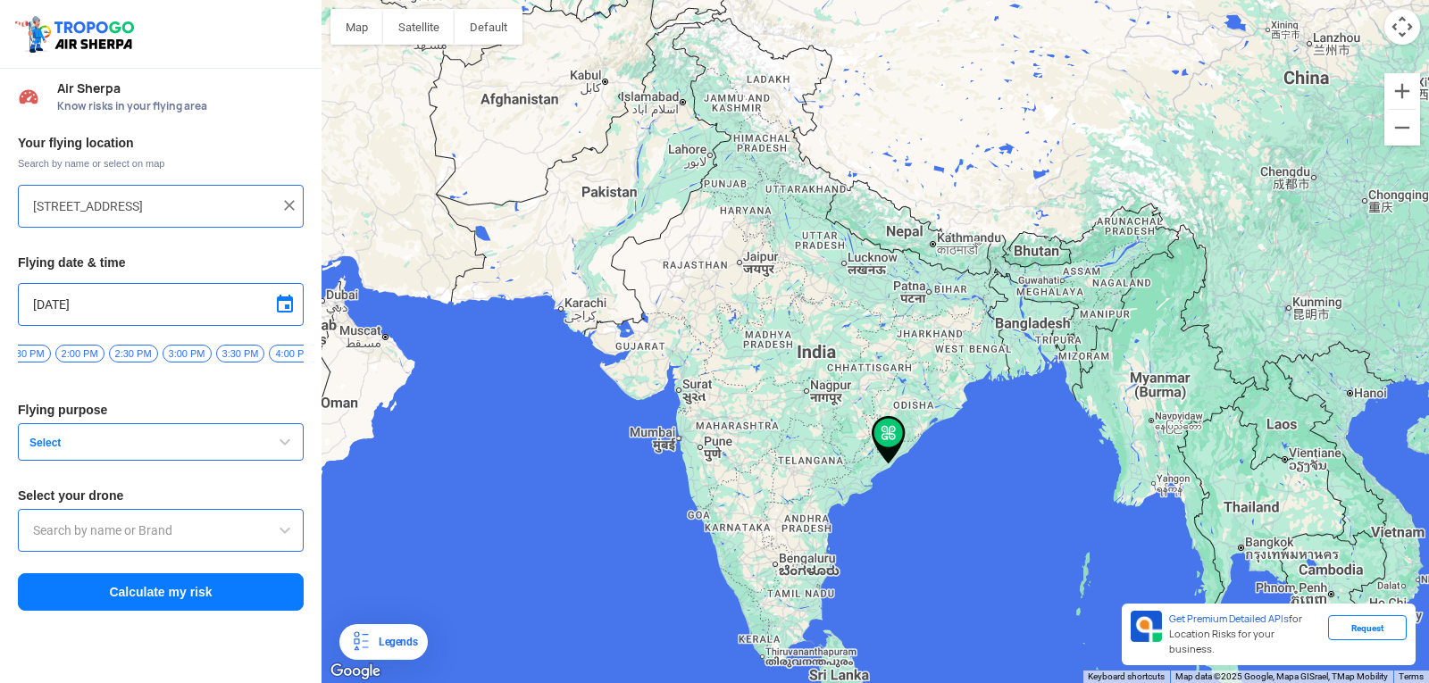
click at [222, 539] on input "text" at bounding box center [160, 530] width 255 height 21
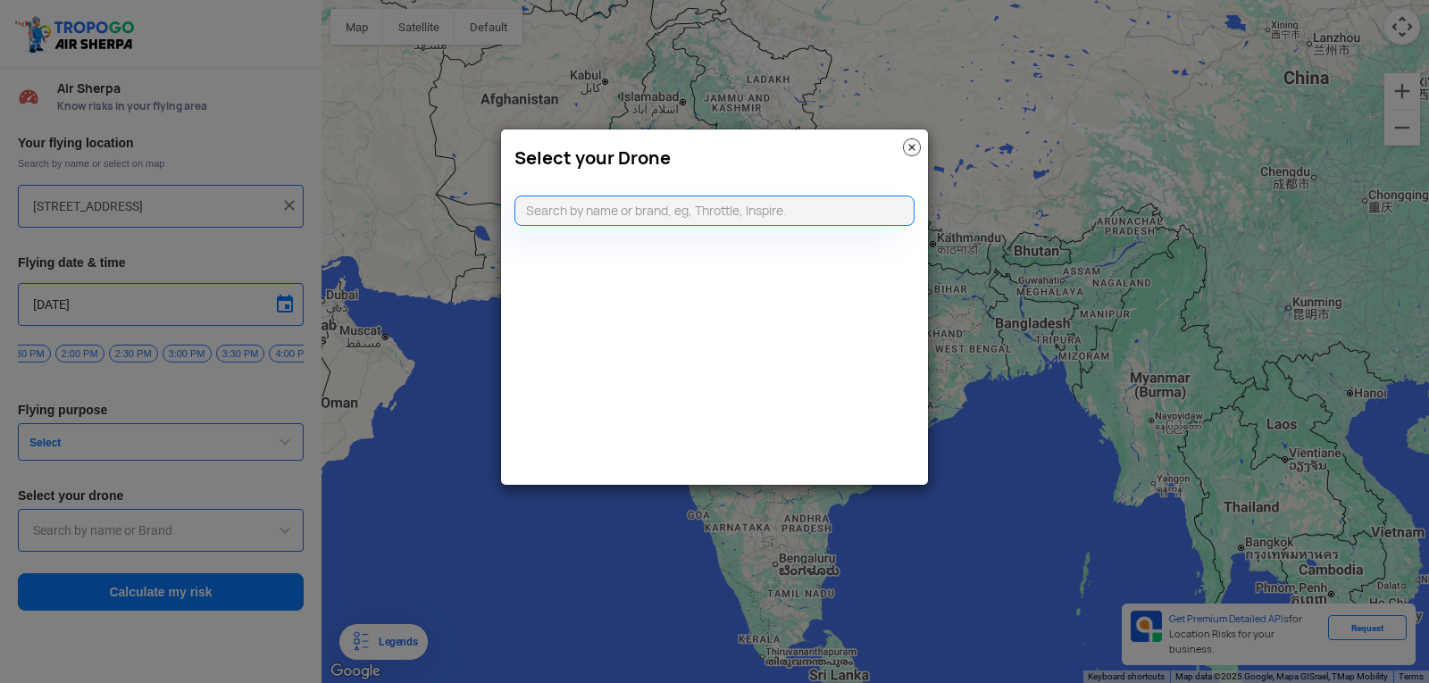
click at [218, 452] on modal-container "Select your Drone" at bounding box center [714, 341] width 1429 height 683
click at [915, 143] on img at bounding box center [912, 147] width 18 height 18
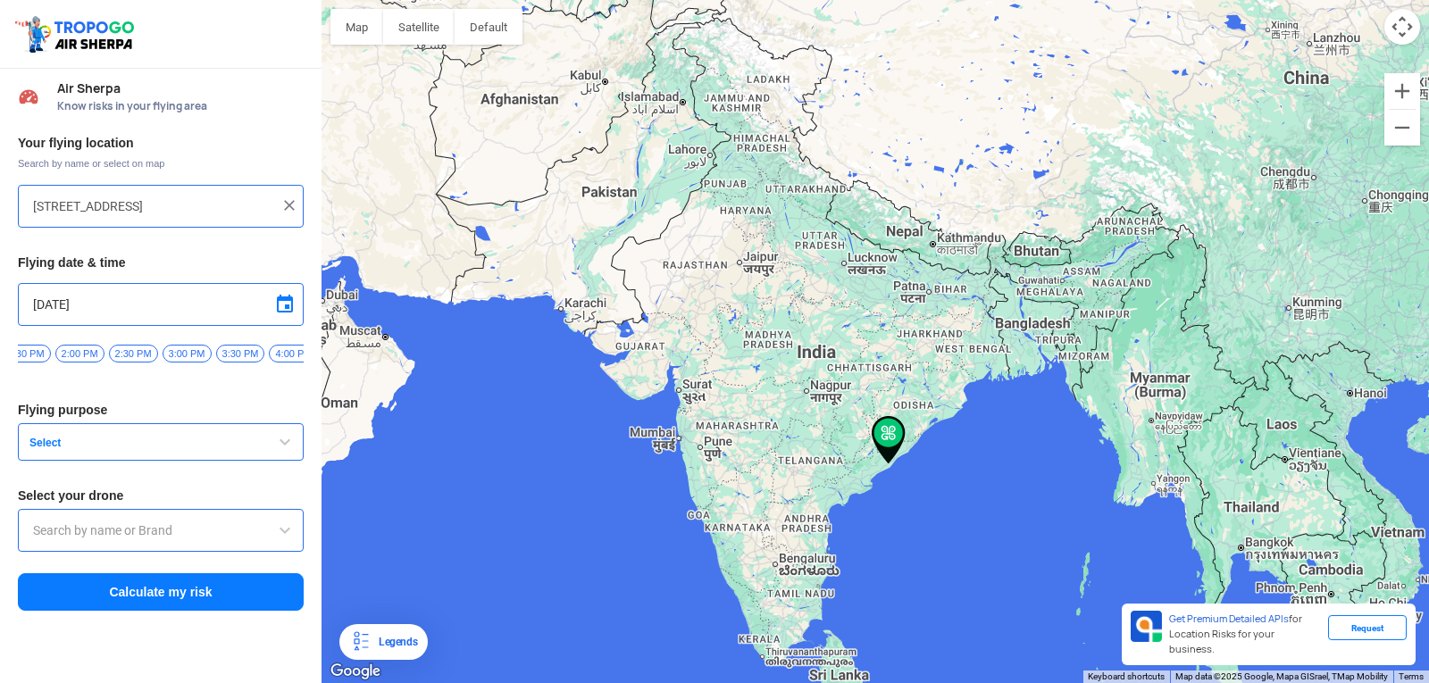
click at [252, 450] on button "Select" at bounding box center [161, 442] width 286 height 38
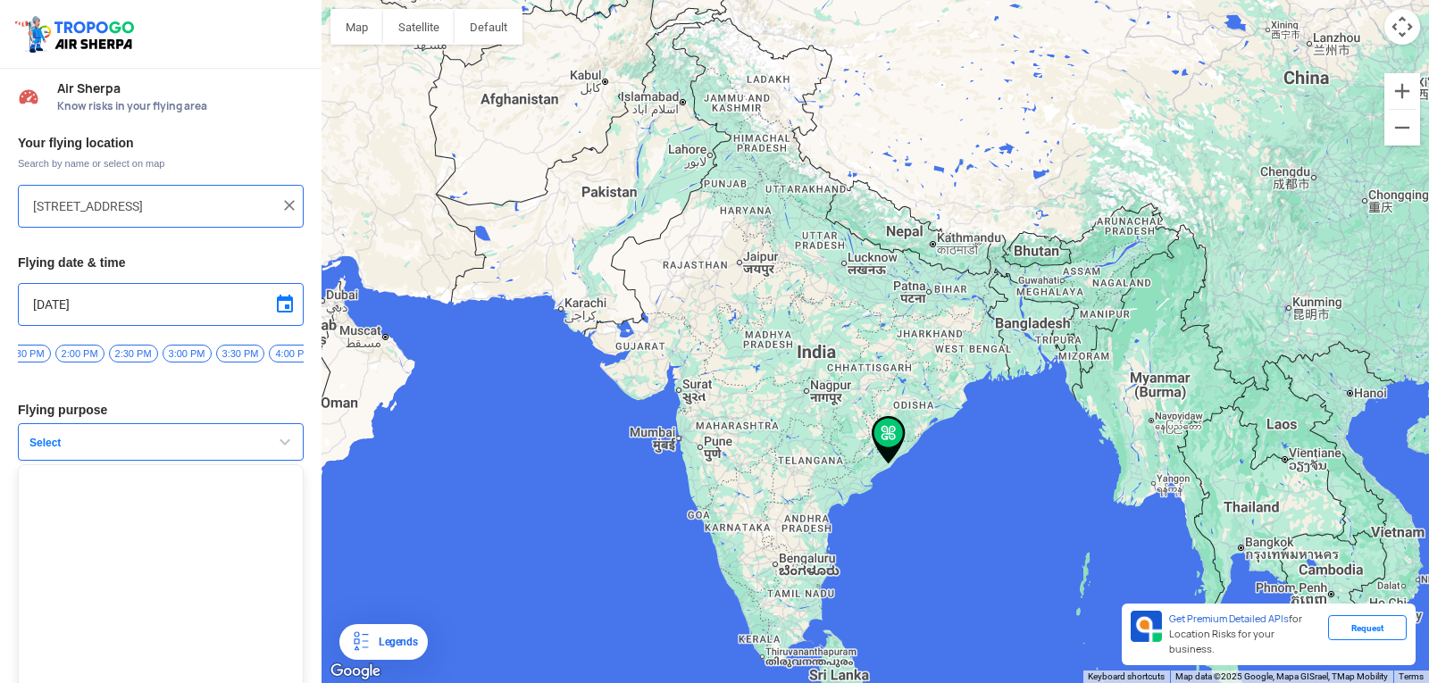
click at [275, 448] on span "button" at bounding box center [284, 441] width 21 height 21
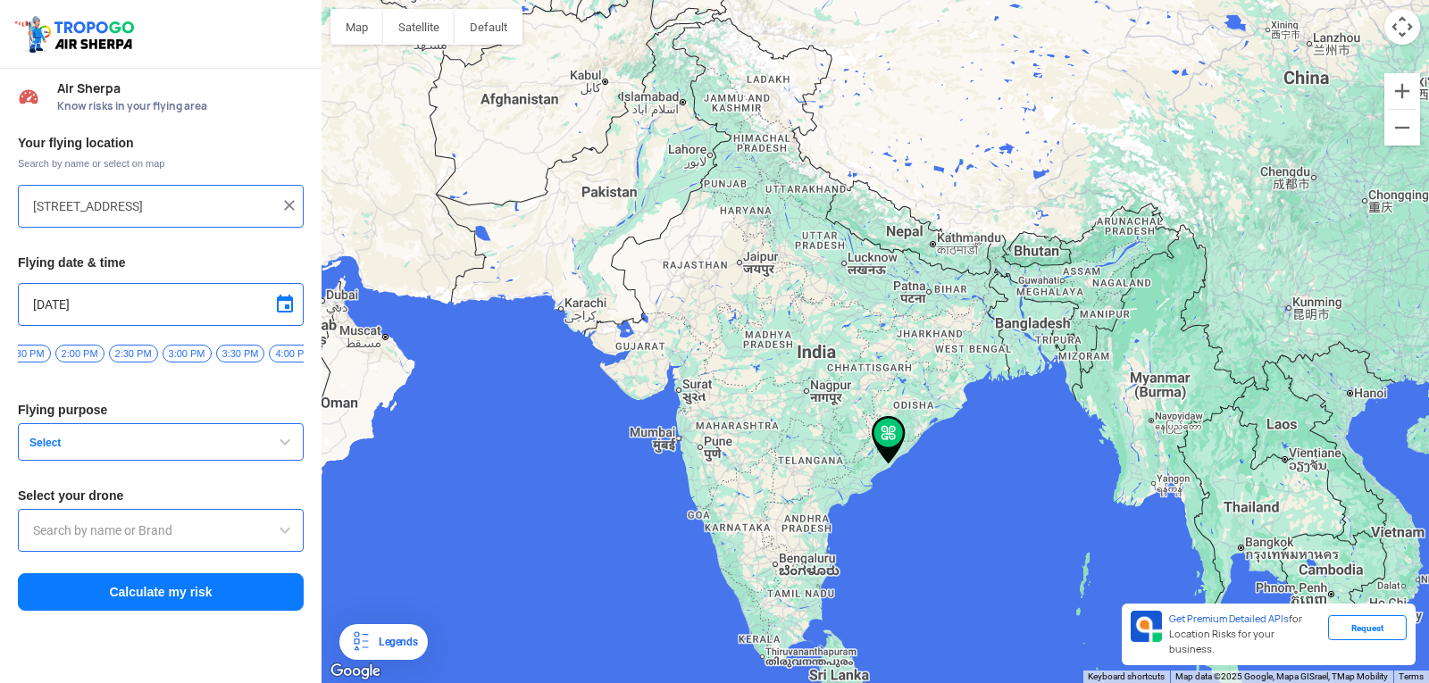
click at [287, 447] on span "button" at bounding box center [284, 441] width 21 height 21
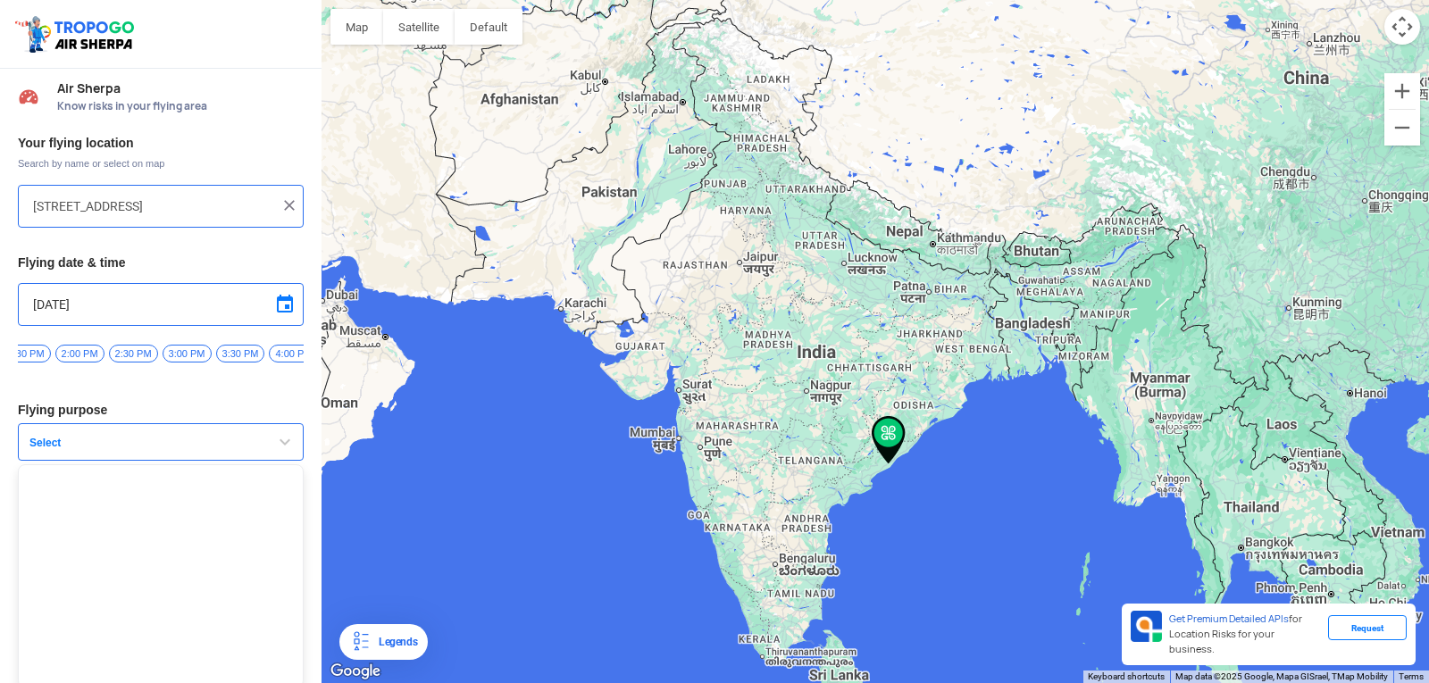
click at [231, 437] on button "Select" at bounding box center [161, 442] width 286 height 38
click at [213, 461] on button "Select" at bounding box center [161, 442] width 286 height 38
click at [220, 450] on span "Select" at bounding box center [133, 443] width 223 height 14
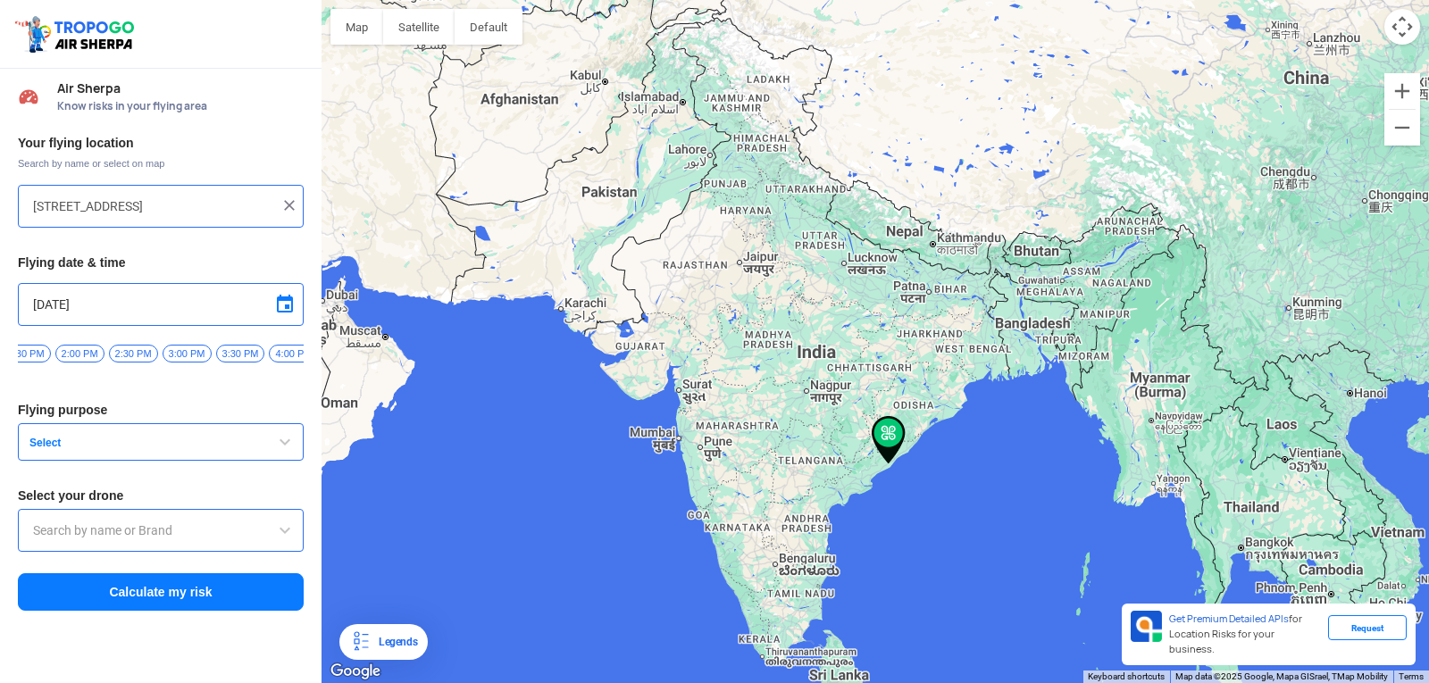
click at [71, 443] on span "Select" at bounding box center [133, 443] width 223 height 14
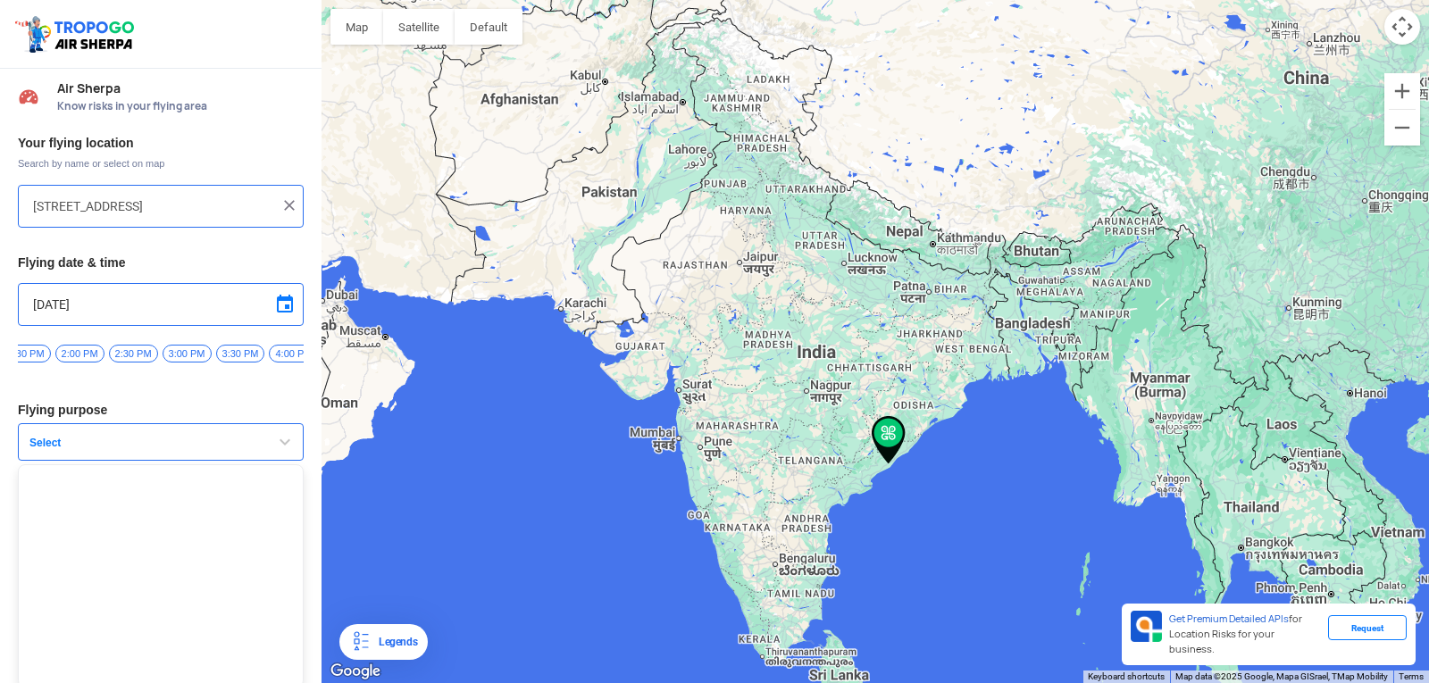
click at [71, 443] on span "Select" at bounding box center [133, 443] width 223 height 14
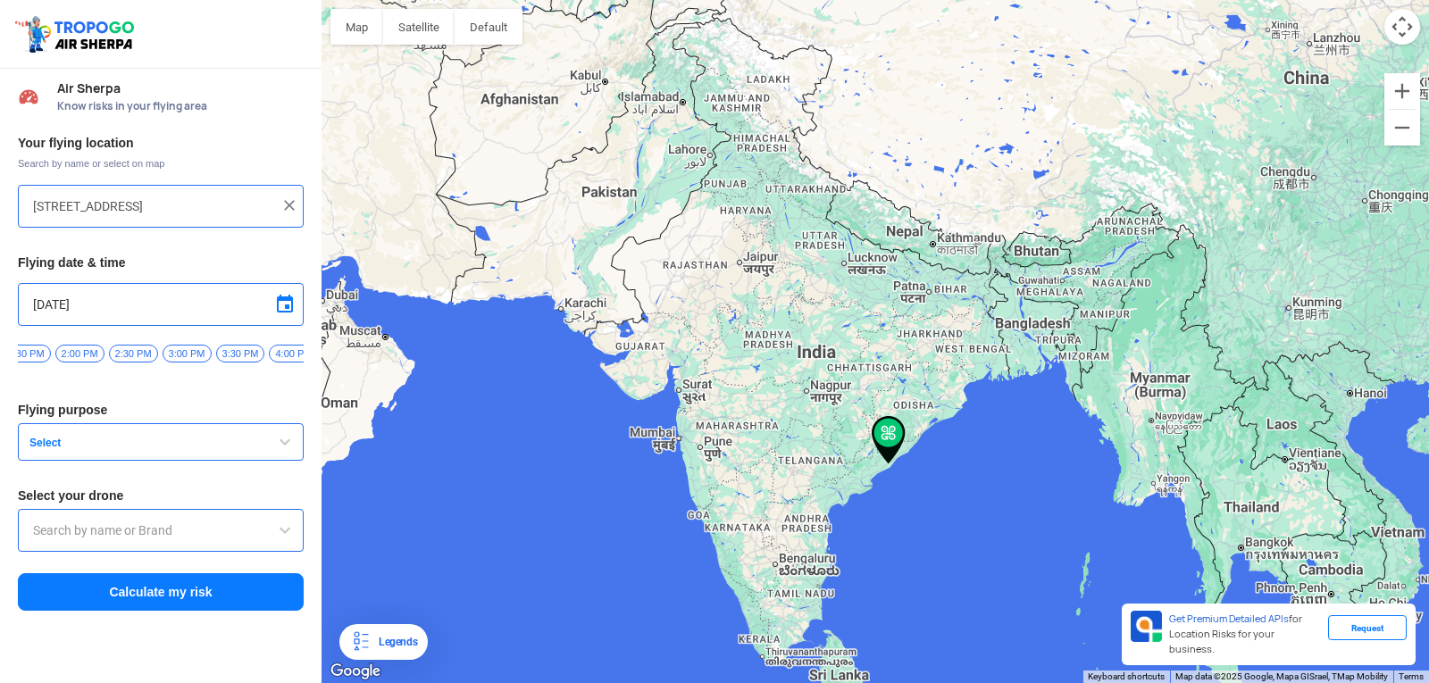
drag, startPoint x: 72, startPoint y: 442, endPoint x: 0, endPoint y: 390, distance: 89.0
click at [0, 390] on div "Your flying location Search by name or select on map HIG-56, Duvvada, Phase I, …" at bounding box center [161, 374] width 322 height 496
click at [67, 438] on button "Select" at bounding box center [161, 442] width 286 height 38
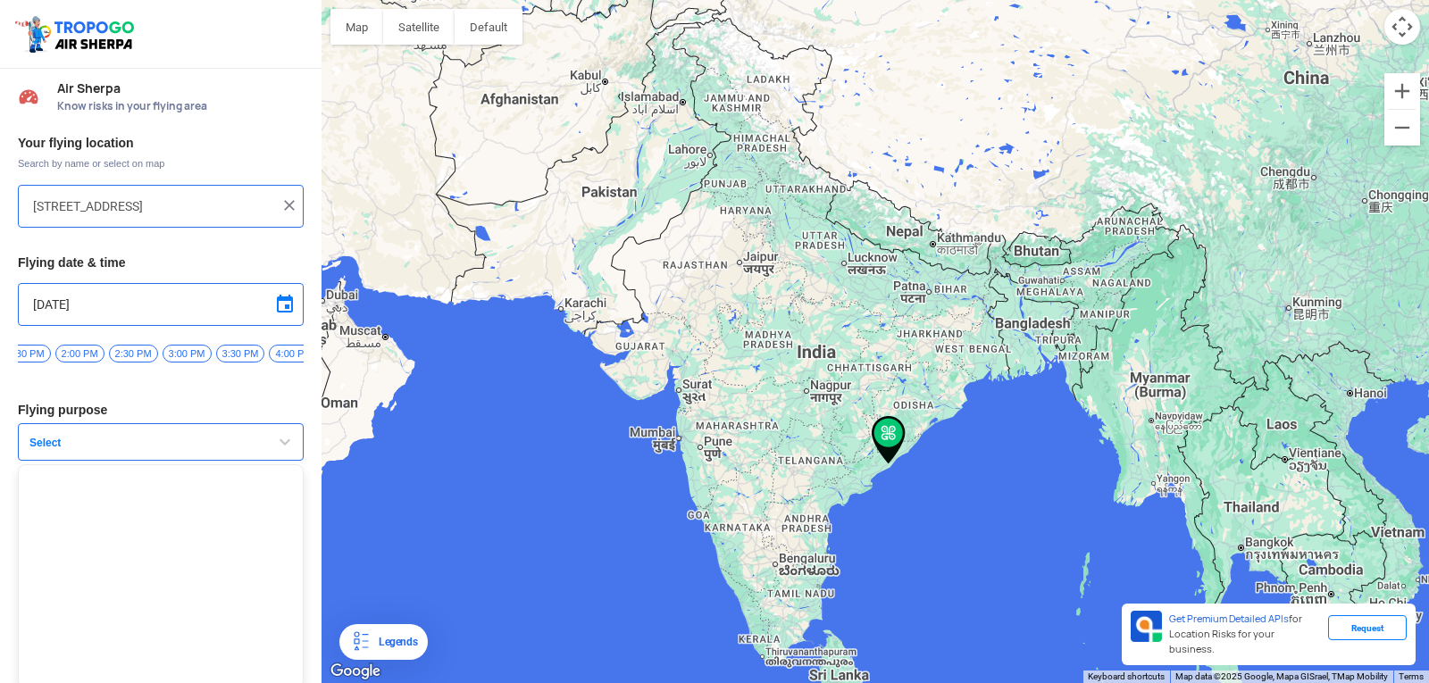
click at [63, 446] on span "Select" at bounding box center [133, 443] width 223 height 14
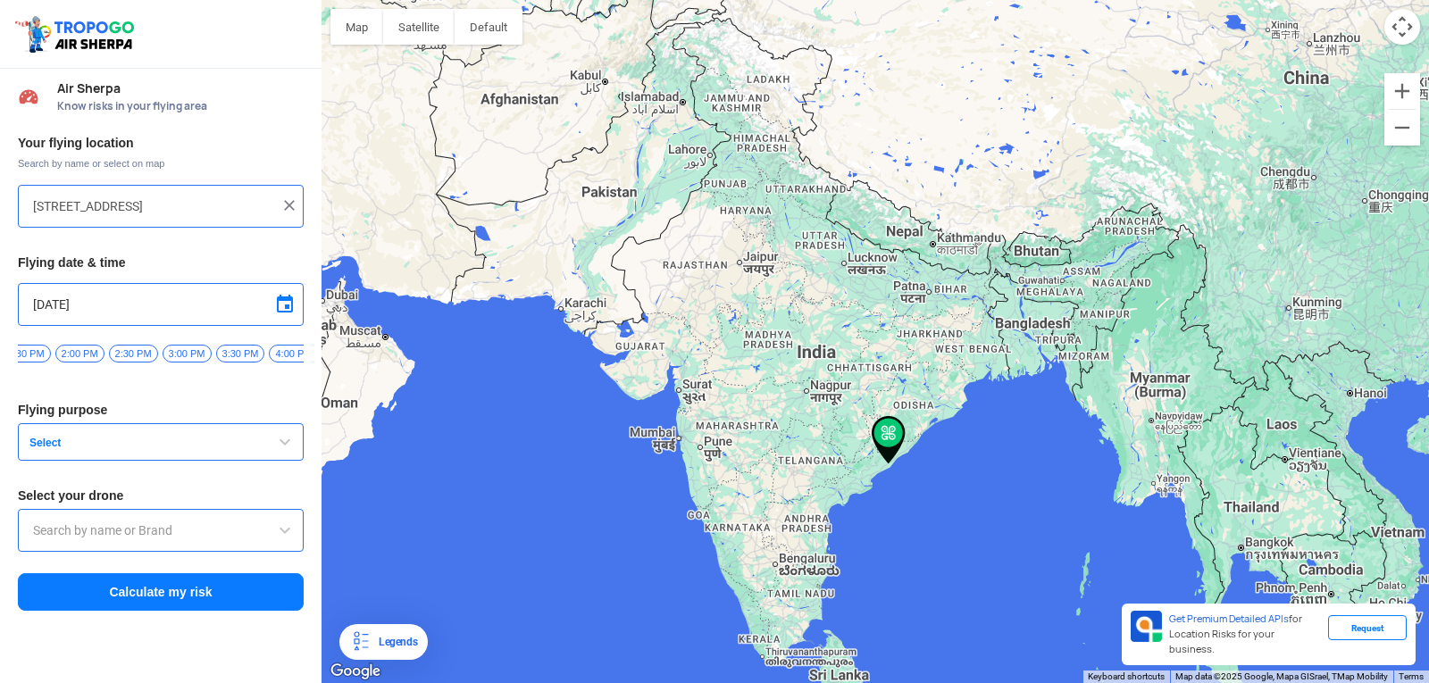
click at [200, 532] on input "text" at bounding box center [160, 530] width 255 height 21
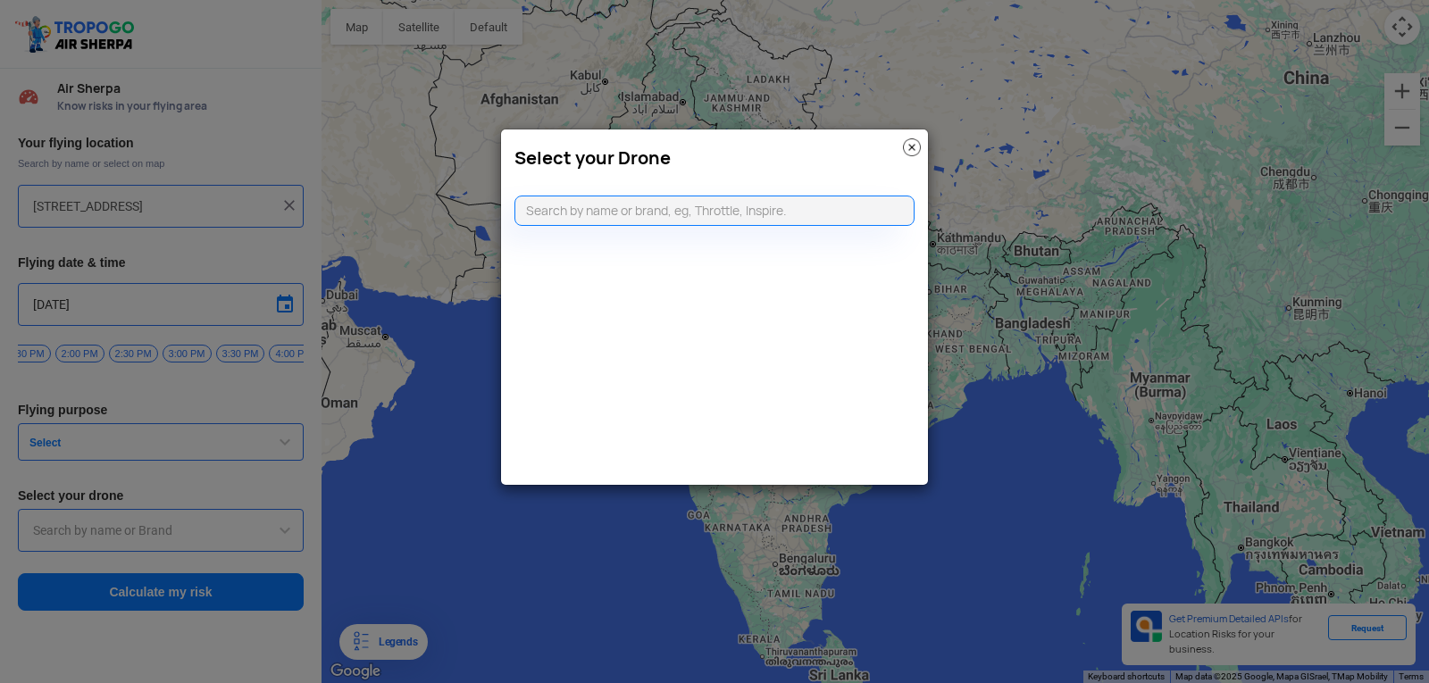
click at [198, 535] on modal-container "Select your Drone" at bounding box center [714, 341] width 1429 height 683
click at [558, 213] on input "text" at bounding box center [714, 211] width 400 height 30
click at [558, 211] on input "text" at bounding box center [714, 211] width 400 height 30
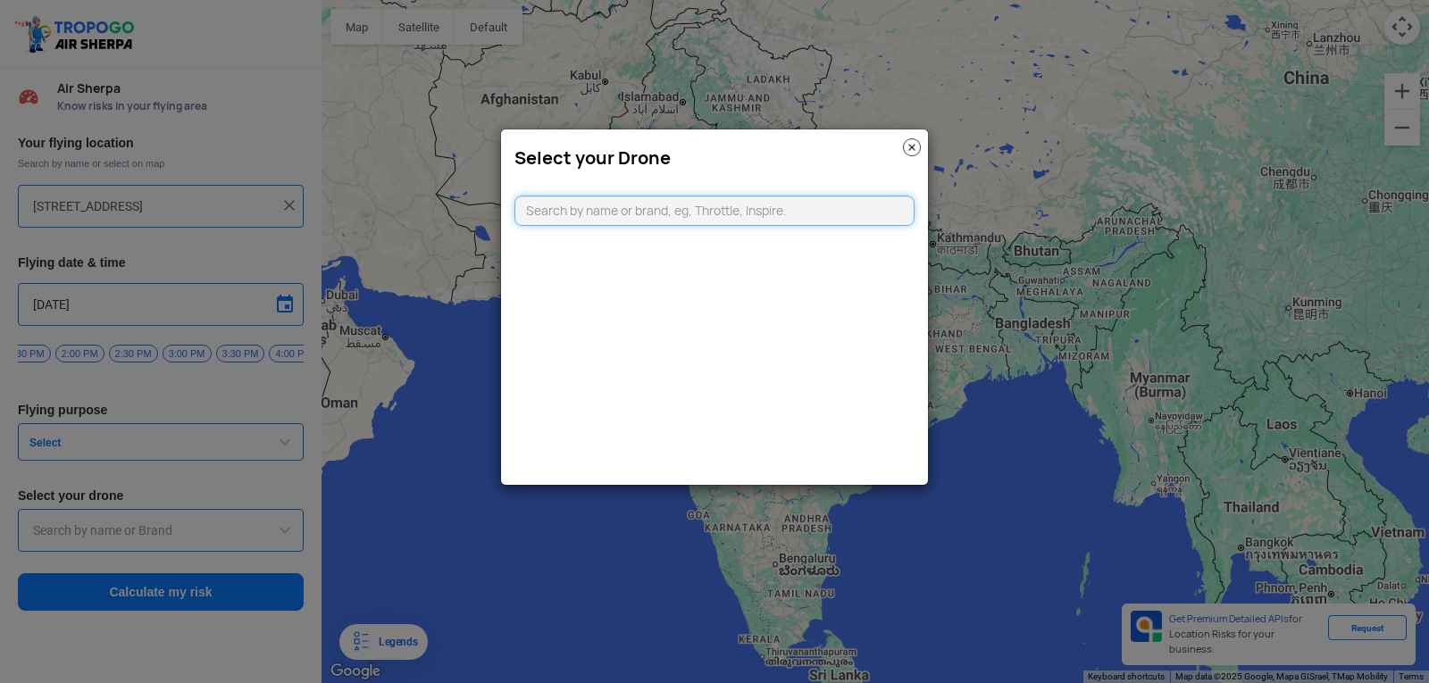
click at [558, 211] on input "text" at bounding box center [714, 211] width 400 height 30
click at [906, 149] on img at bounding box center [912, 147] width 18 height 18
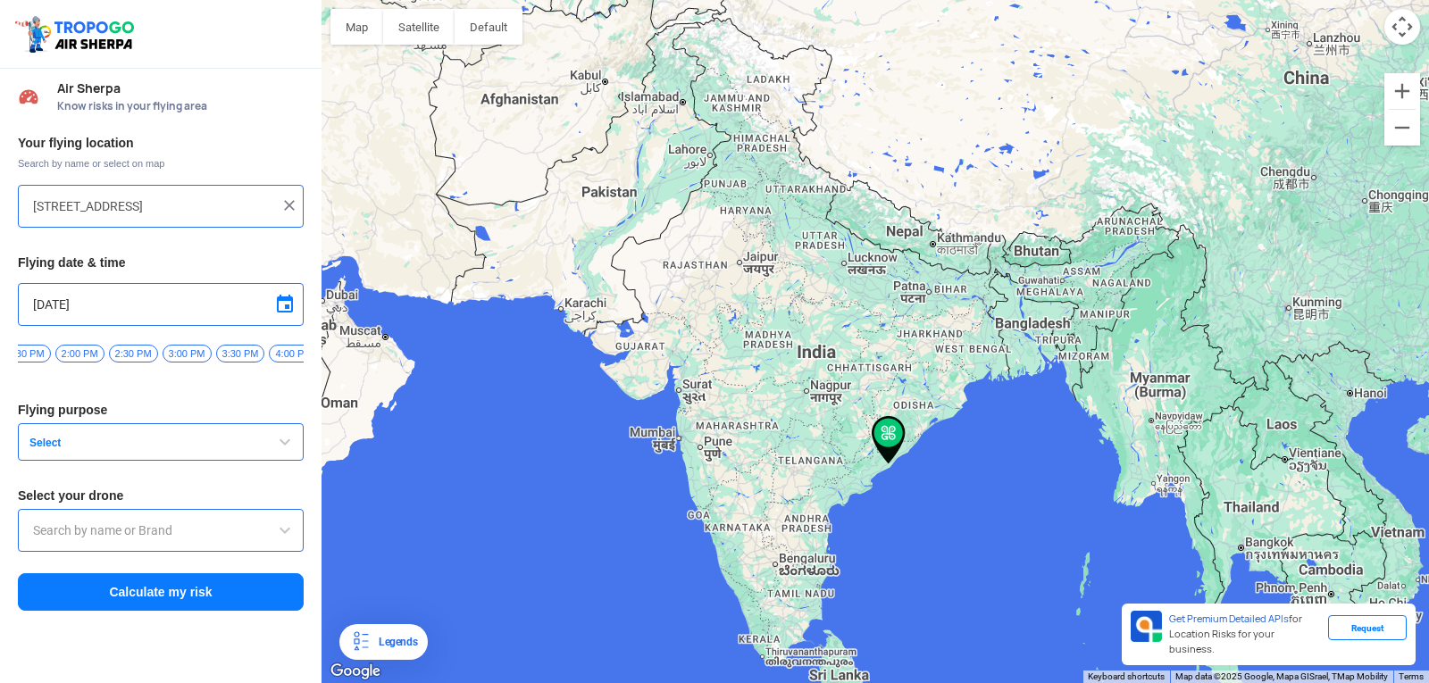
click at [161, 448] on span "Select" at bounding box center [133, 443] width 223 height 14
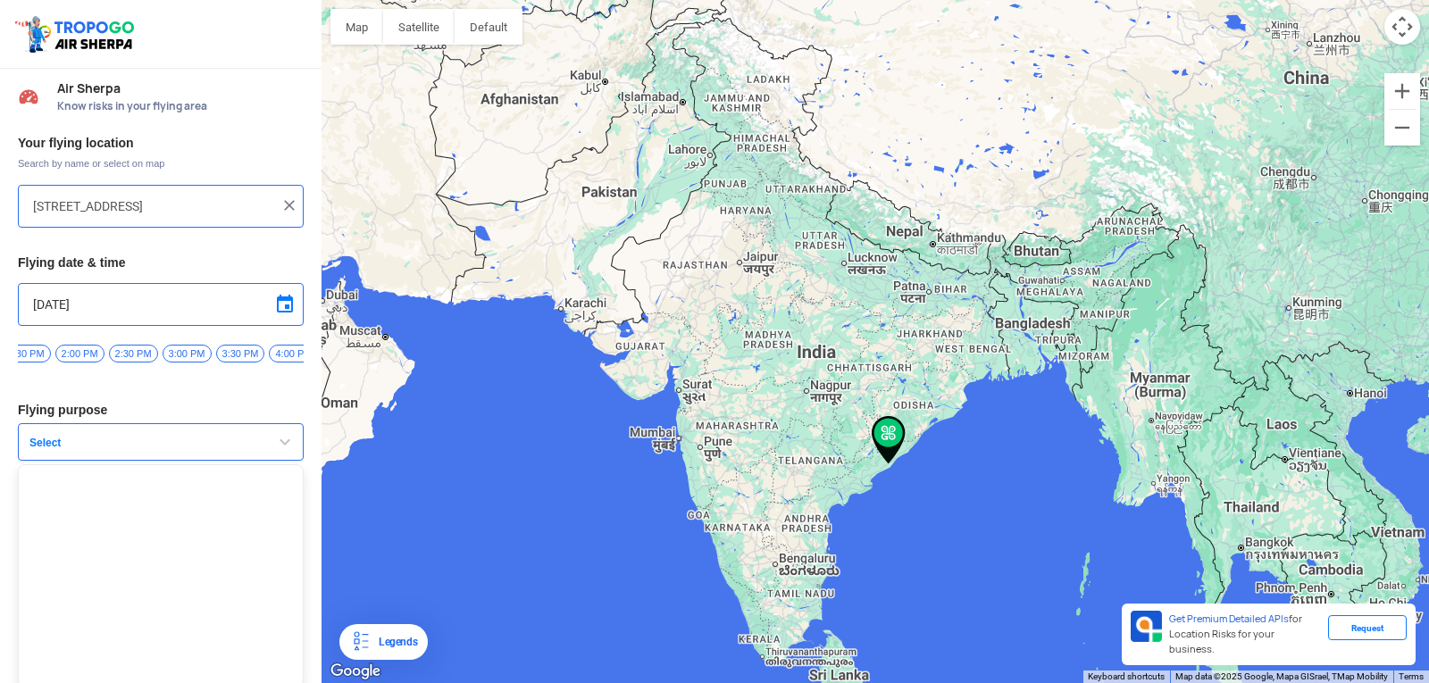
click at [161, 449] on span "Select" at bounding box center [133, 443] width 223 height 14
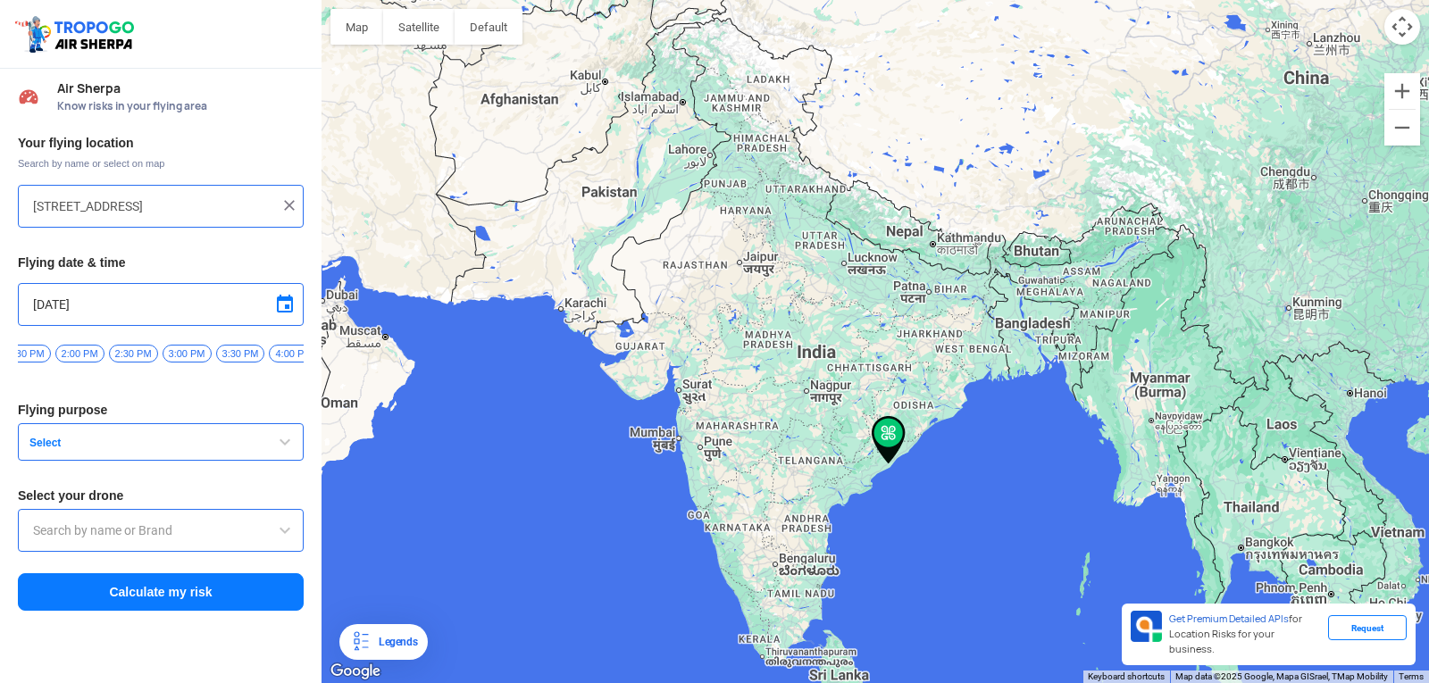
click at [79, 541] on input "text" at bounding box center [160, 530] width 255 height 21
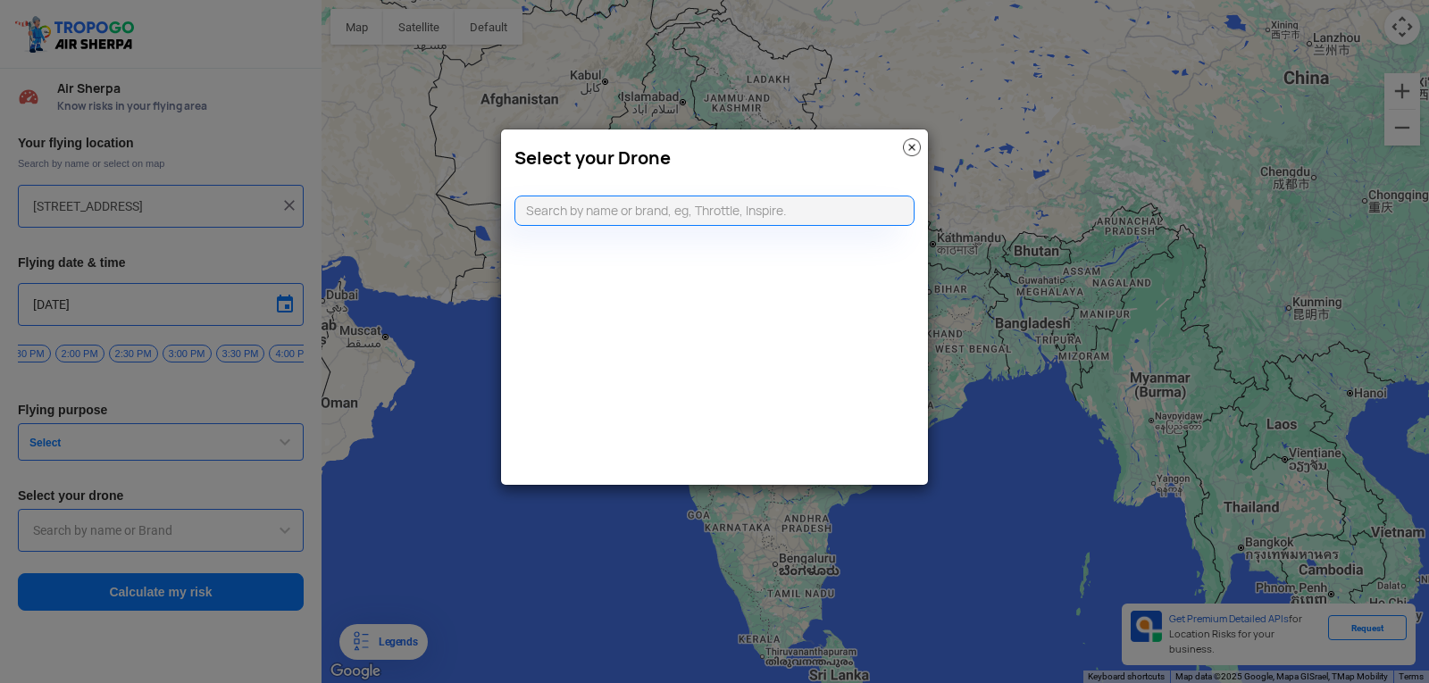
click at [79, 541] on modal-container "Select your Drone" at bounding box center [714, 341] width 1429 height 683
click at [918, 151] on img at bounding box center [912, 147] width 18 height 18
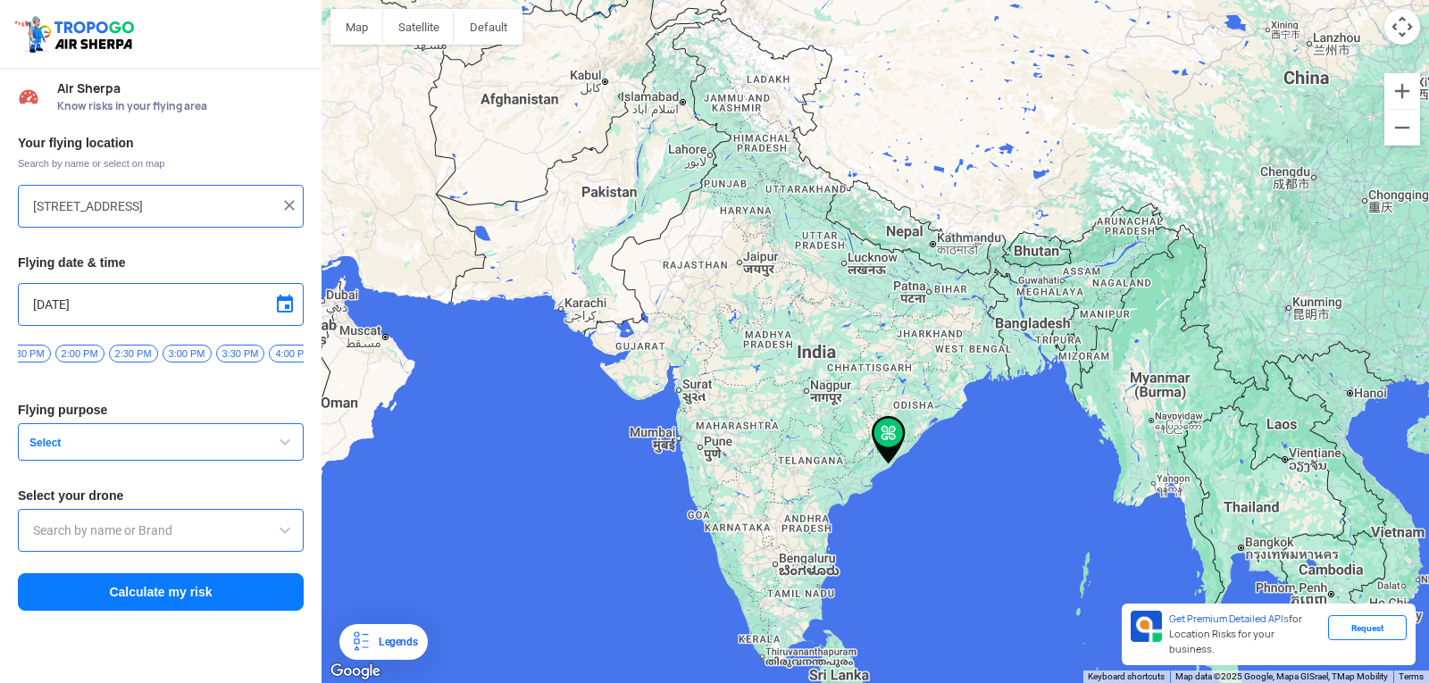
click at [89, 436] on button "Select" at bounding box center [161, 442] width 286 height 38
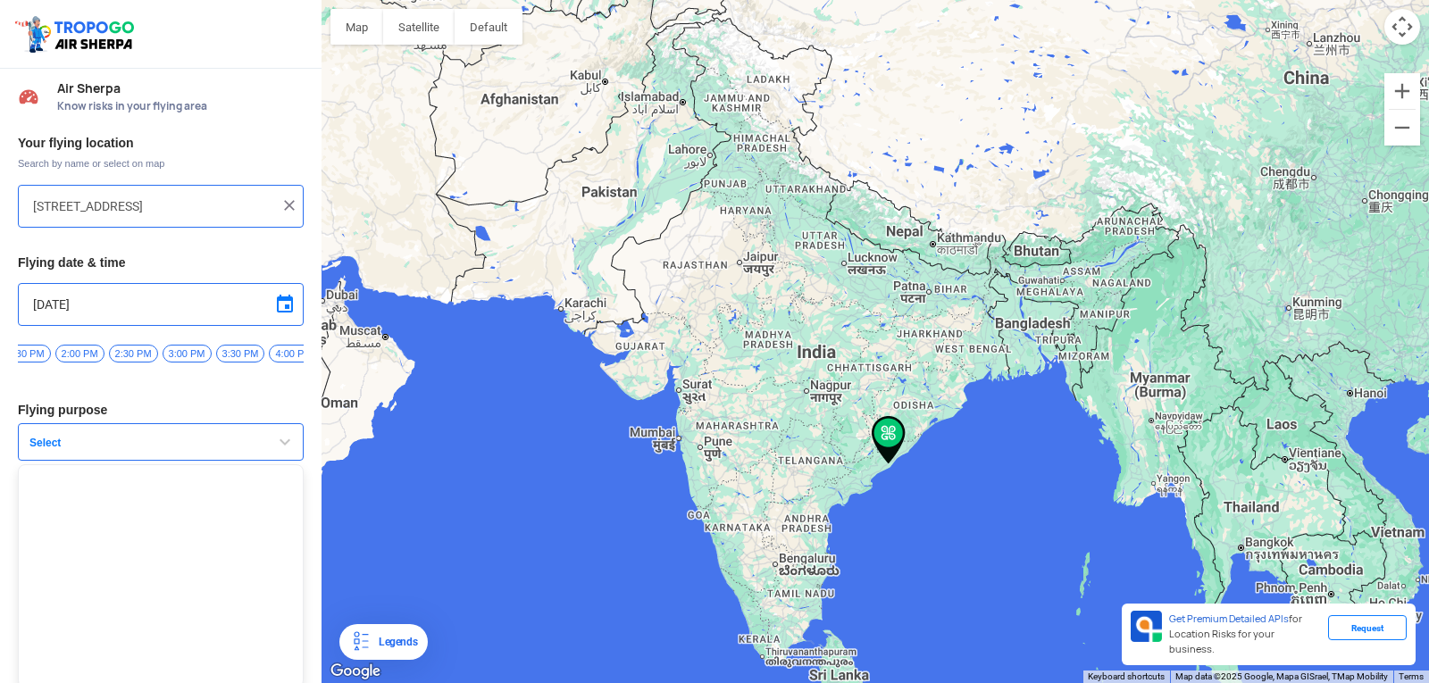
click at [89, 436] on button "Select" at bounding box center [161, 442] width 286 height 38
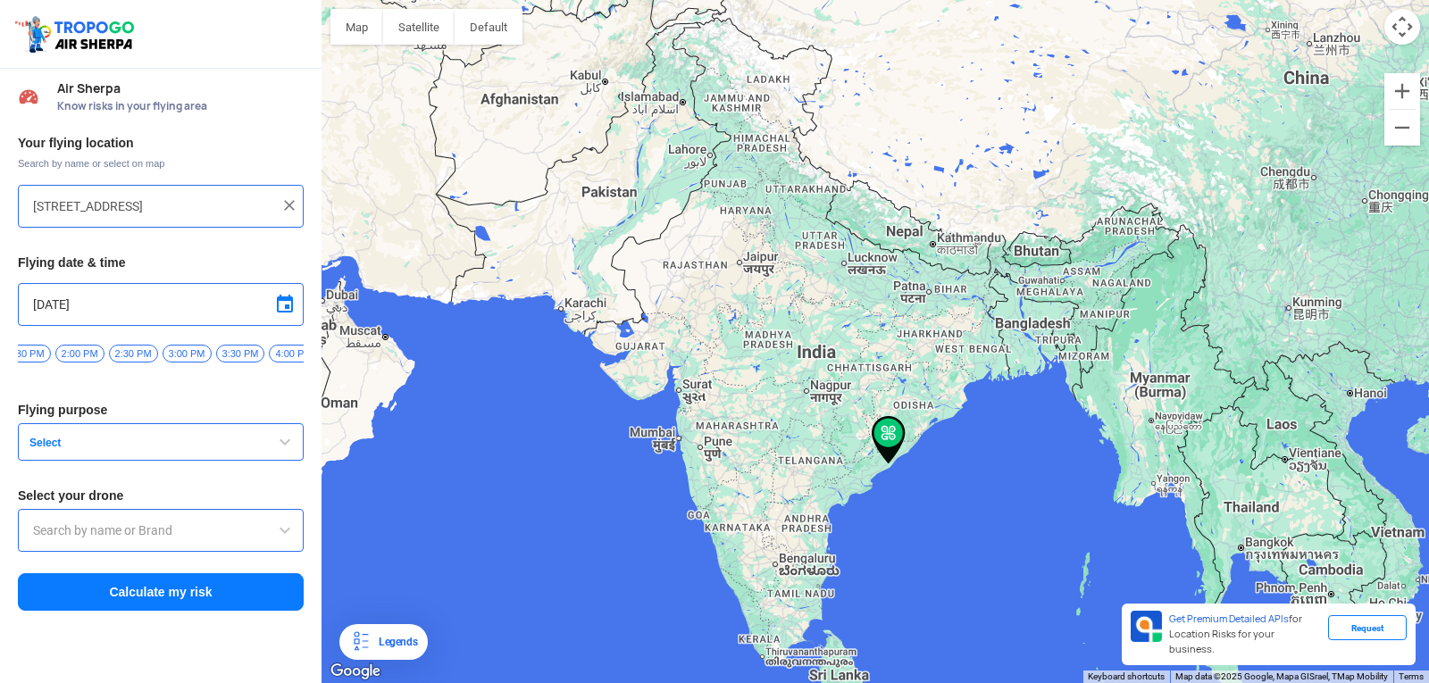
click at [74, 536] on input "text" at bounding box center [160, 530] width 255 height 21
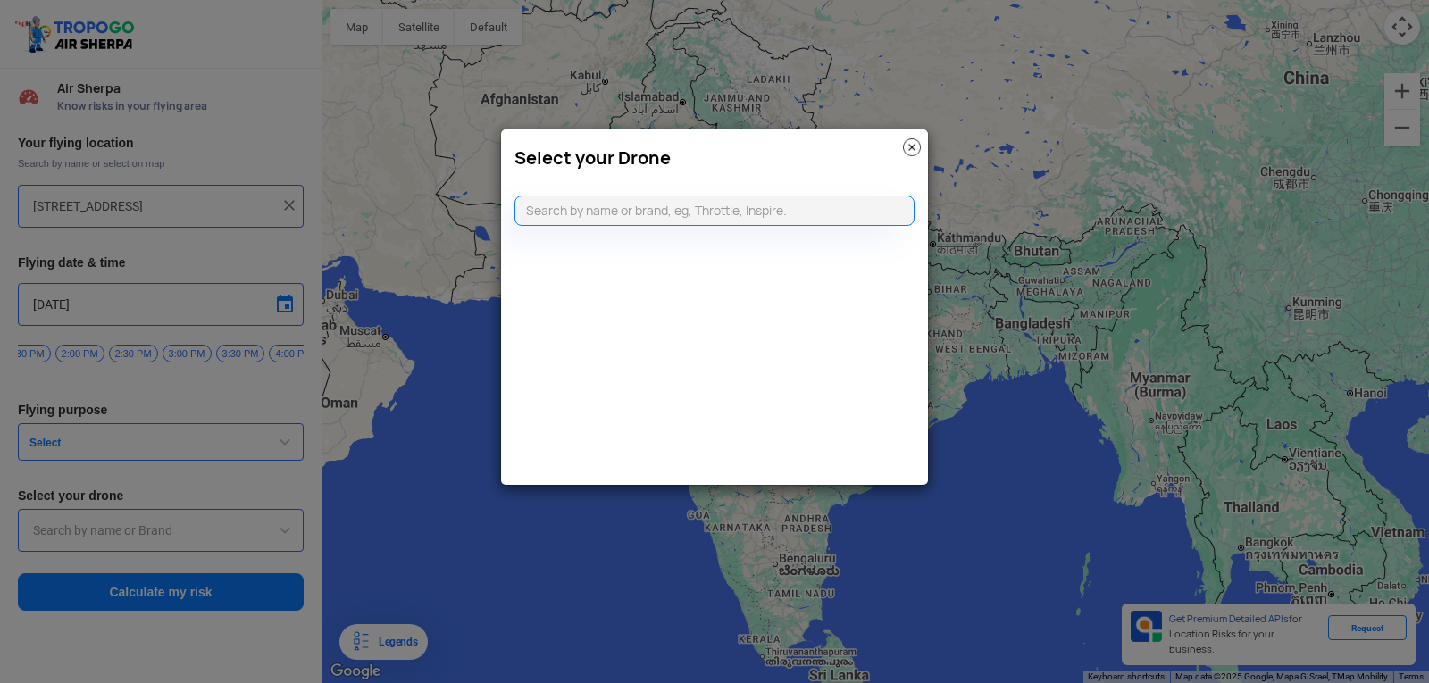
click at [74, 537] on modal-container "Select your Drone" at bounding box center [714, 341] width 1429 height 683
click at [542, 201] on input "text" at bounding box center [714, 211] width 400 height 30
click at [540, 217] on input "text" at bounding box center [714, 211] width 400 height 30
click at [543, 217] on input "text" at bounding box center [714, 211] width 400 height 30
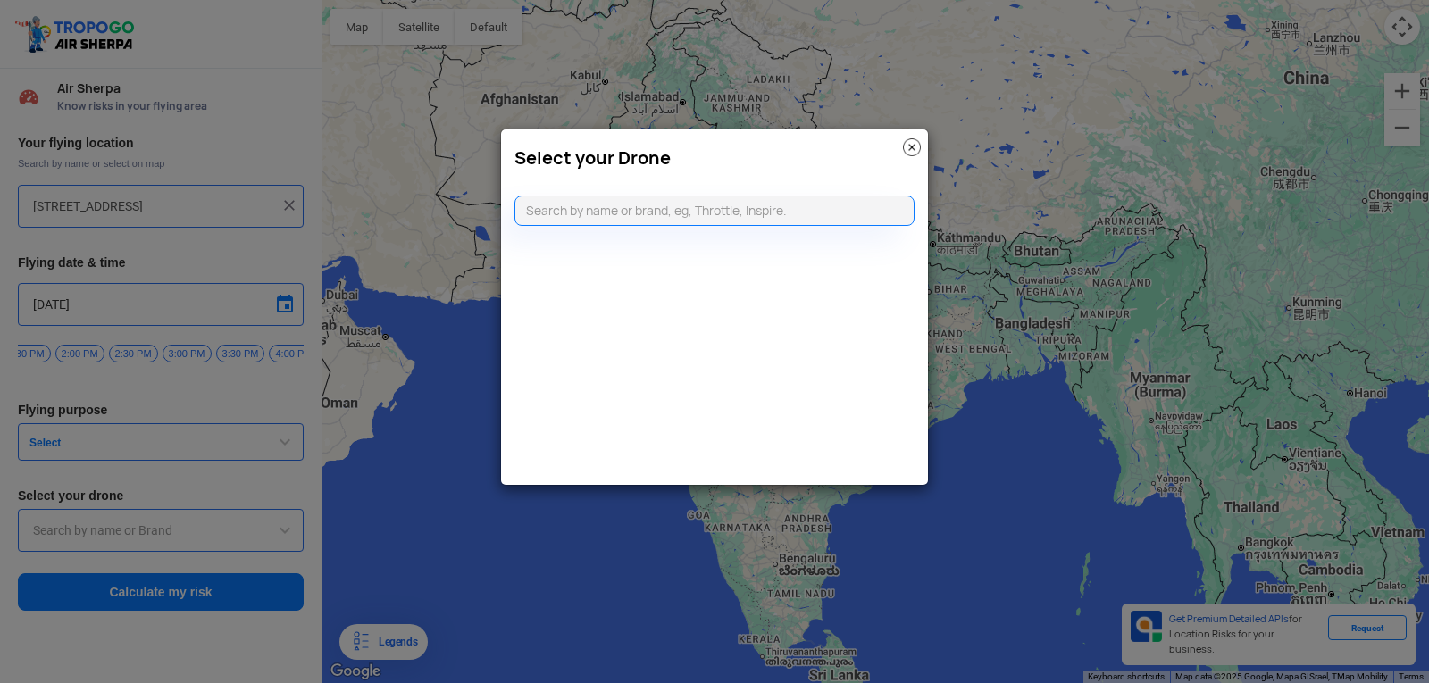
click at [900, 141] on div "Select your Drone" at bounding box center [714, 154] width 427 height 48
drag, startPoint x: 901, startPoint y: 144, endPoint x: 918, endPoint y: 138, distance: 18.1
click at [918, 138] on div "Select your Drone" at bounding box center [714, 154] width 427 height 48
click at [903, 146] on img at bounding box center [912, 147] width 18 height 18
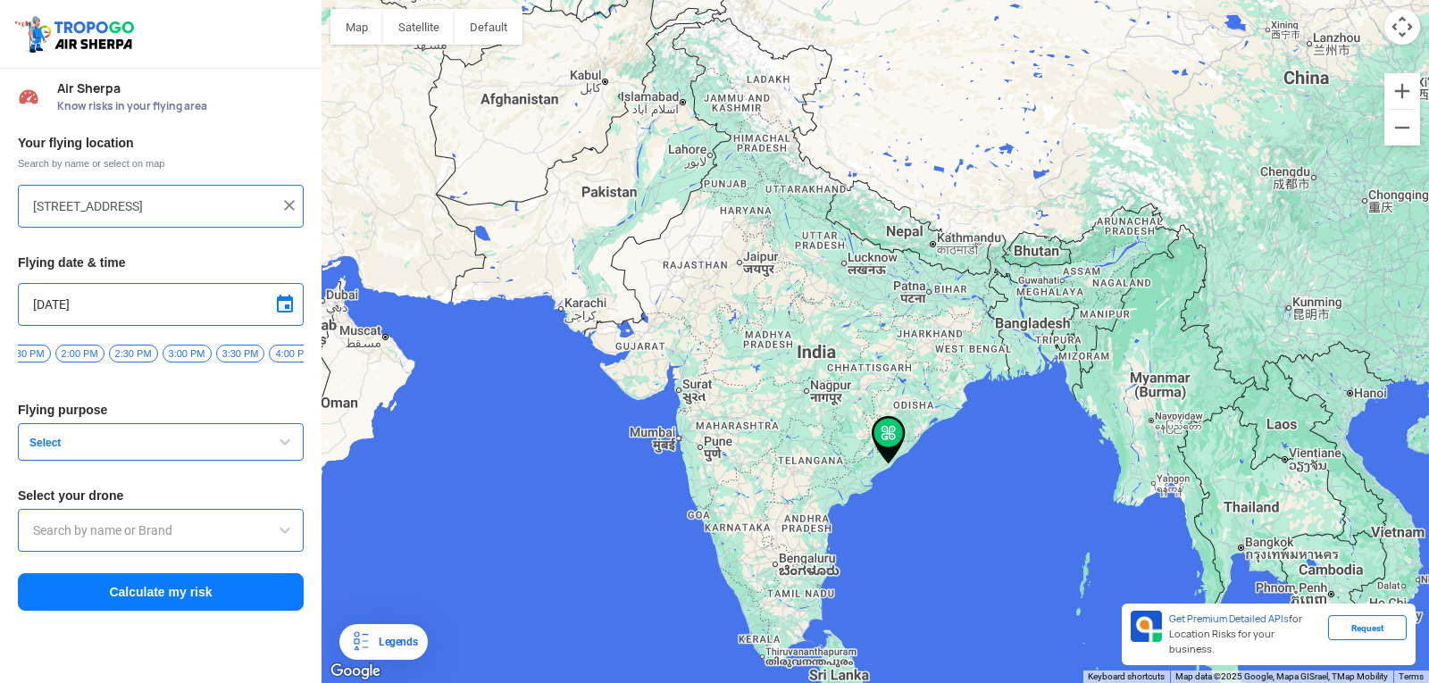
click at [231, 539] on input "text" at bounding box center [160, 530] width 255 height 21
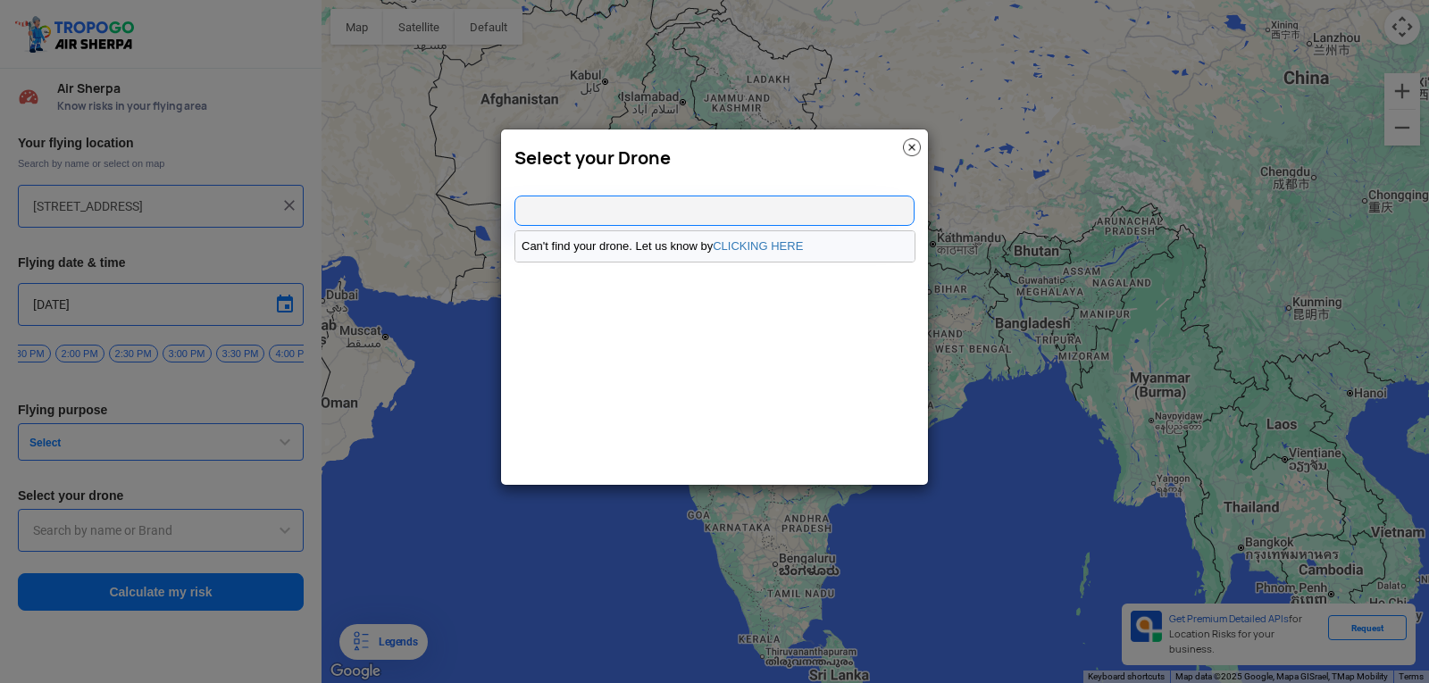
click at [703, 240] on li "Can't find your drone. Let us know by CLICKING HERE" at bounding box center [714, 246] width 399 height 30
drag, startPoint x: 701, startPoint y: 241, endPoint x: 928, endPoint y: 130, distance: 252.5
drag, startPoint x: 928, startPoint y: 130, endPoint x: 905, endPoint y: 144, distance: 26.8
click at [905, 144] on img at bounding box center [912, 147] width 18 height 18
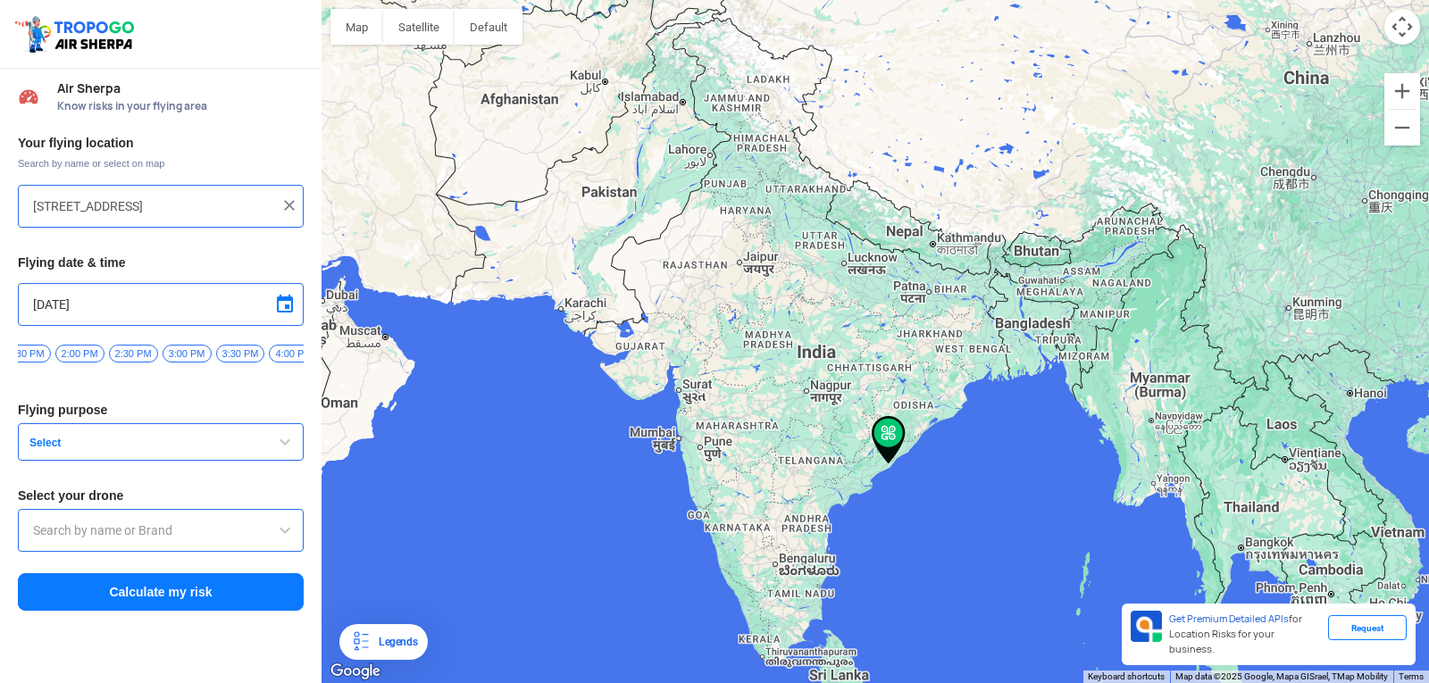
click at [130, 350] on span "2:30 PM" at bounding box center [133, 354] width 49 height 18
click at [78, 359] on span "2:00 PM" at bounding box center [79, 354] width 49 height 18
click at [121, 450] on span "Select" at bounding box center [133, 443] width 223 height 14
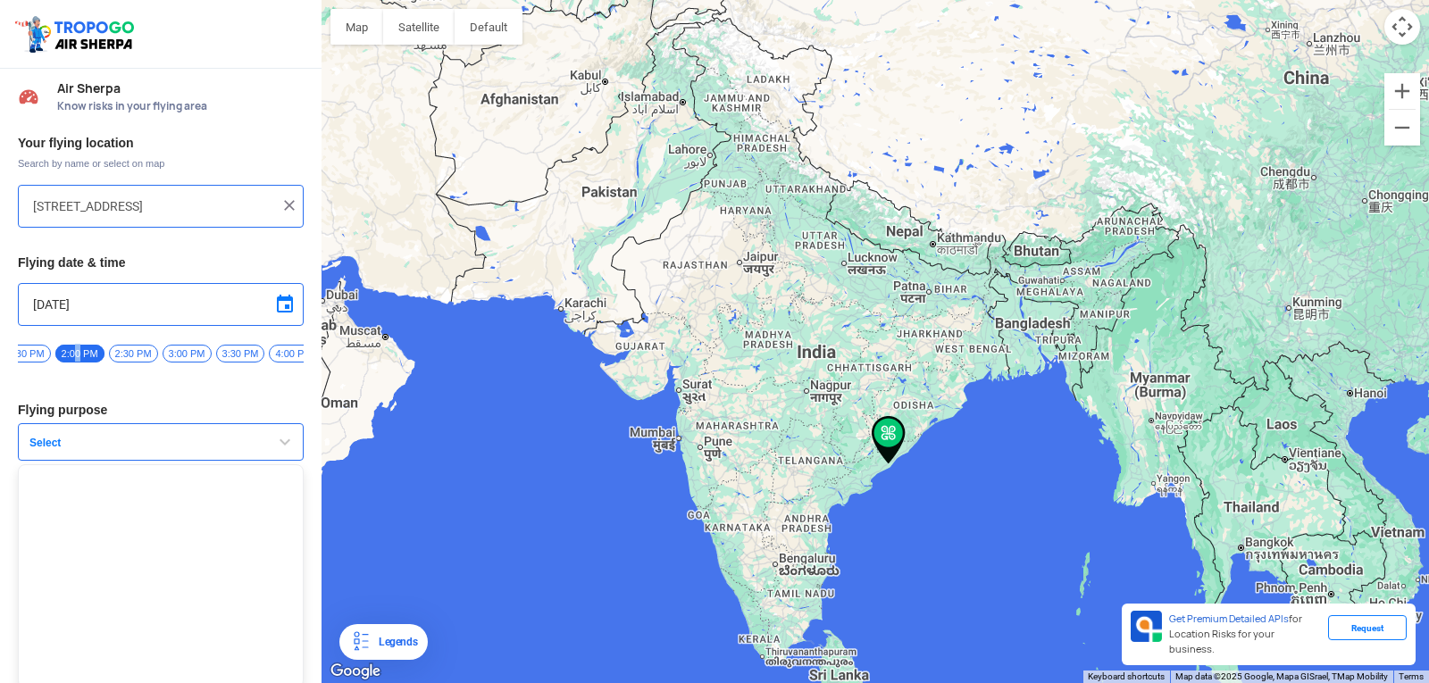
click at [121, 450] on span "Select" at bounding box center [133, 443] width 223 height 14
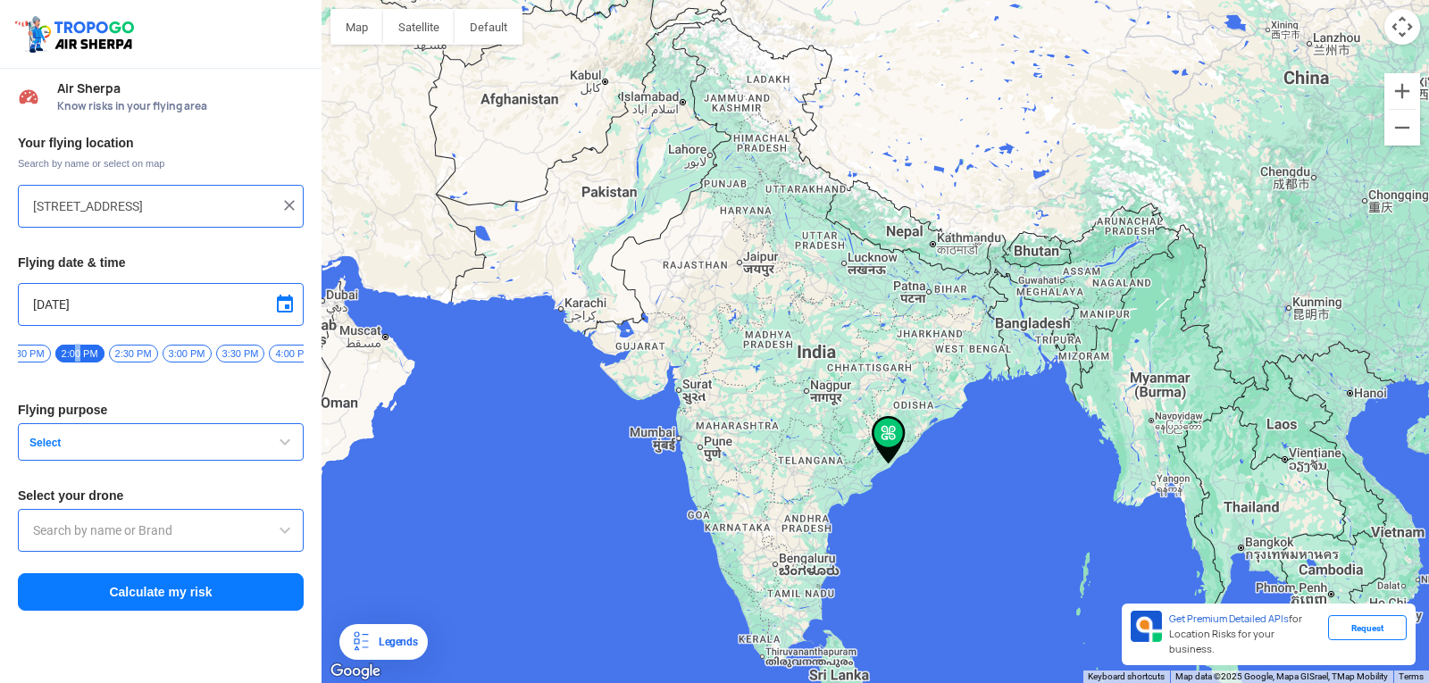
click at [284, 451] on span "button" at bounding box center [284, 441] width 21 height 21
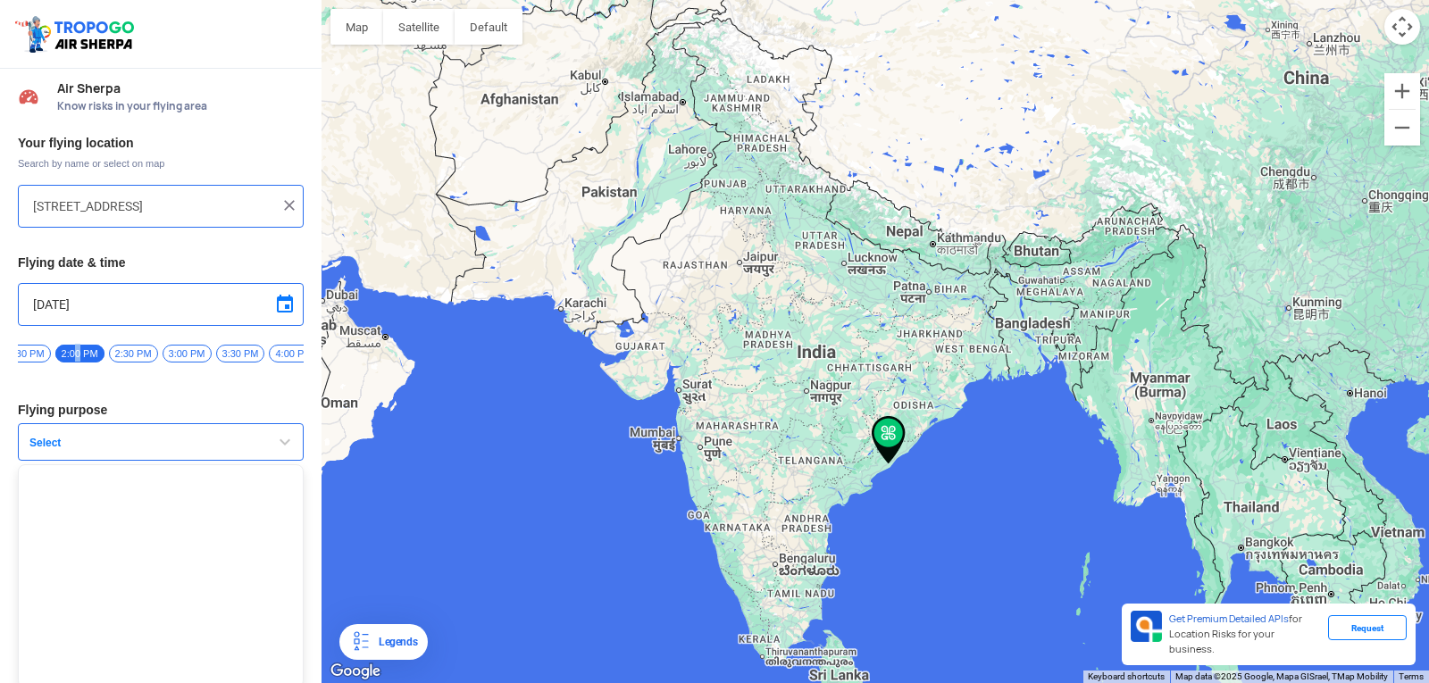
click at [284, 451] on span "button" at bounding box center [284, 441] width 21 height 21
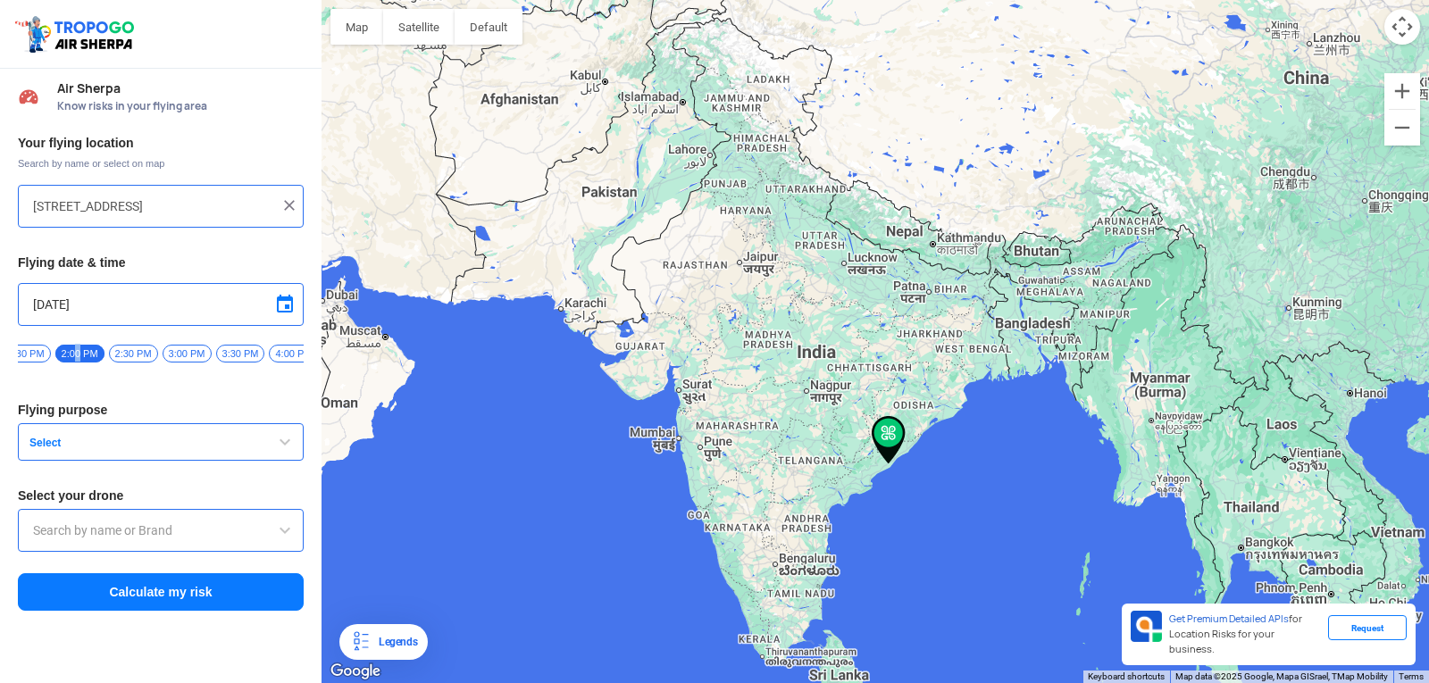
click at [200, 450] on span "Select" at bounding box center [133, 443] width 223 height 14
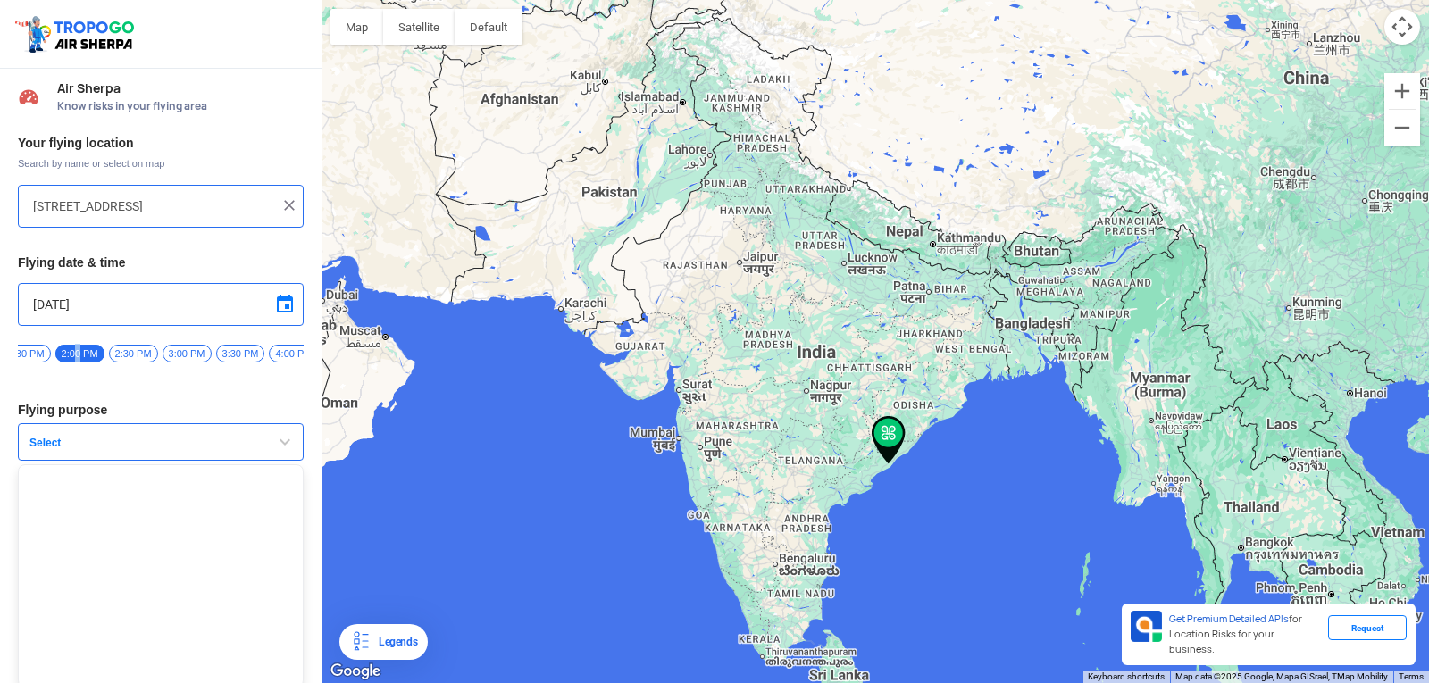
click at [200, 450] on span "Select" at bounding box center [133, 443] width 223 height 14
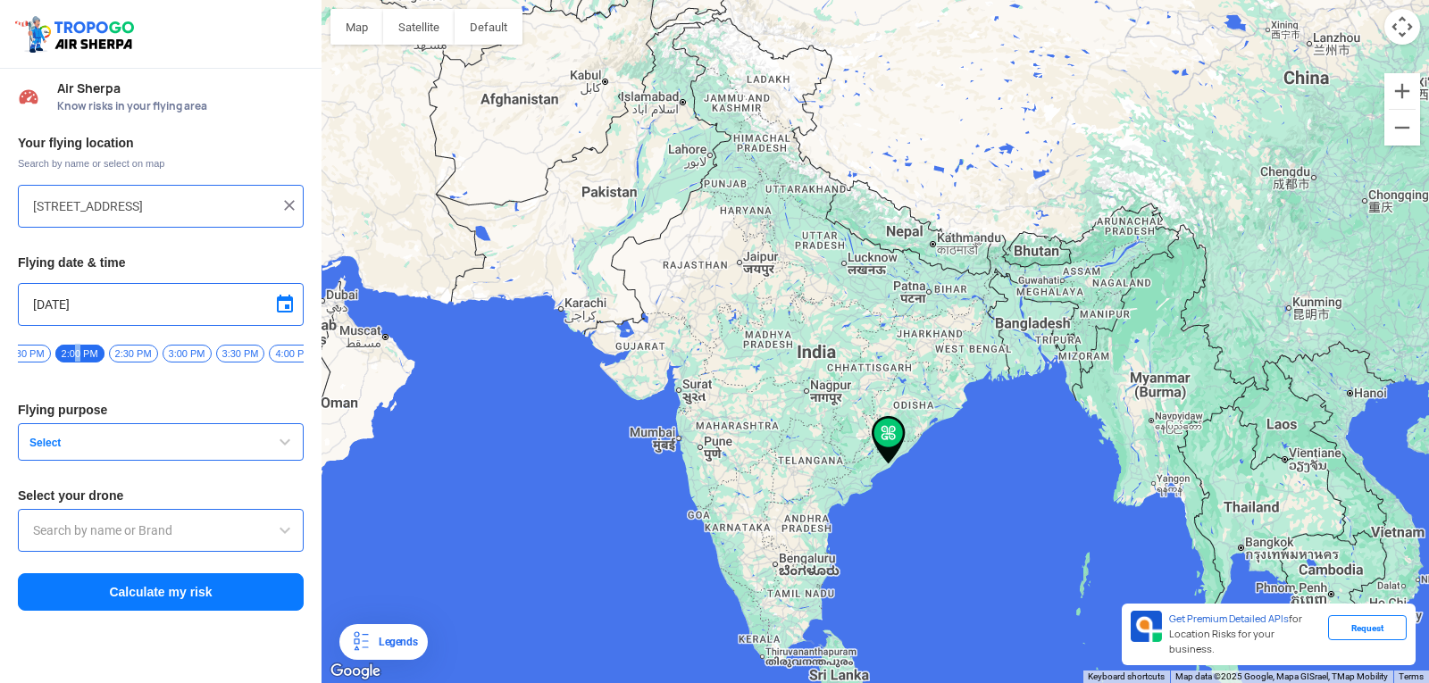
click at [872, 456] on img at bounding box center [889, 440] width 34 height 48
drag, startPoint x: 879, startPoint y: 427, endPoint x: 866, endPoint y: 432, distance: 14.4
click at [877, 430] on img at bounding box center [889, 440] width 34 height 48
click at [812, 447] on div at bounding box center [876, 341] width 1108 height 683
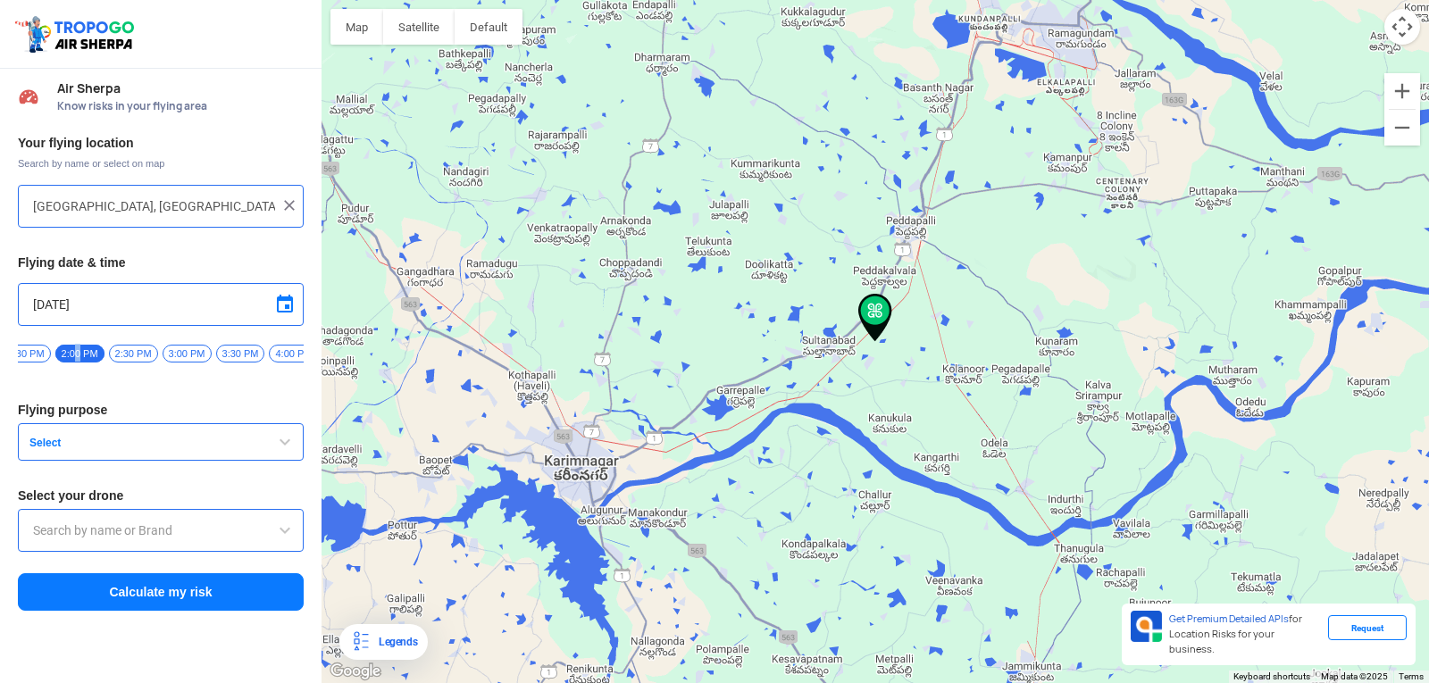
click at [838, 348] on div at bounding box center [876, 341] width 1108 height 683
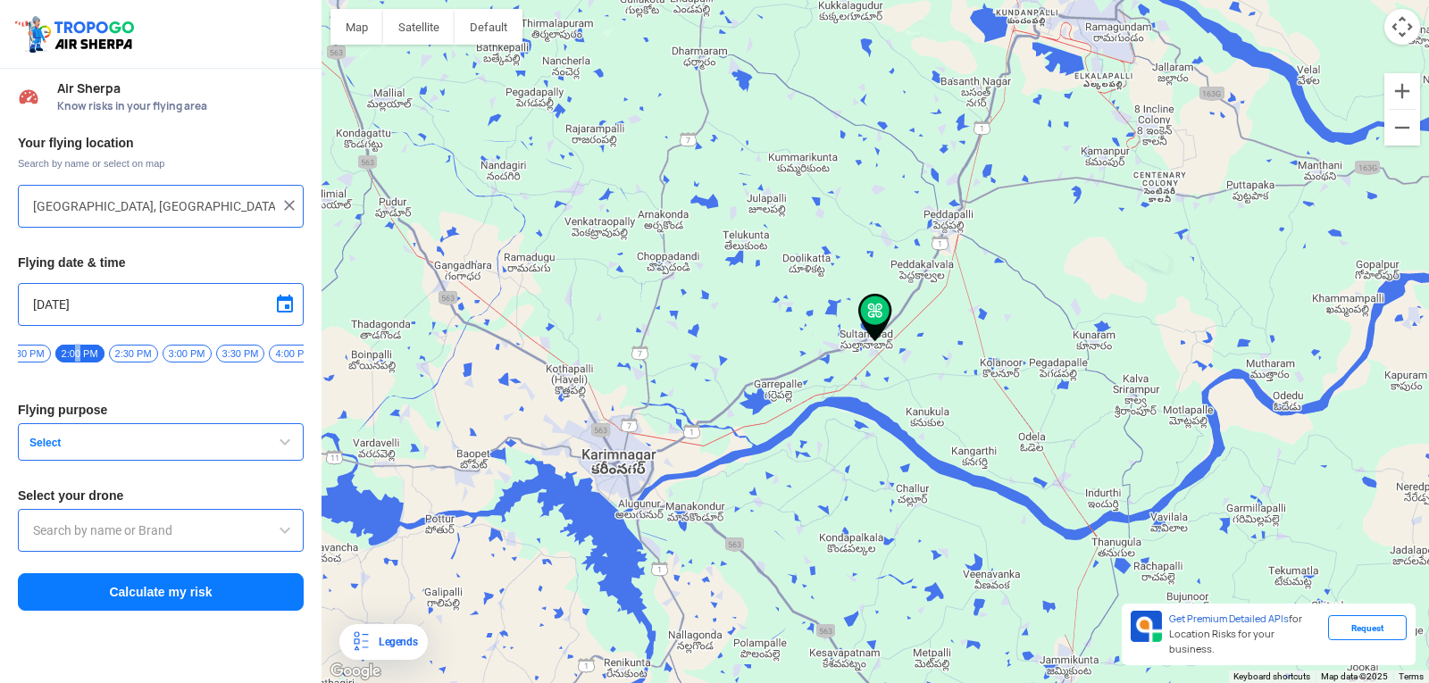
click at [830, 491] on div at bounding box center [876, 341] width 1108 height 683
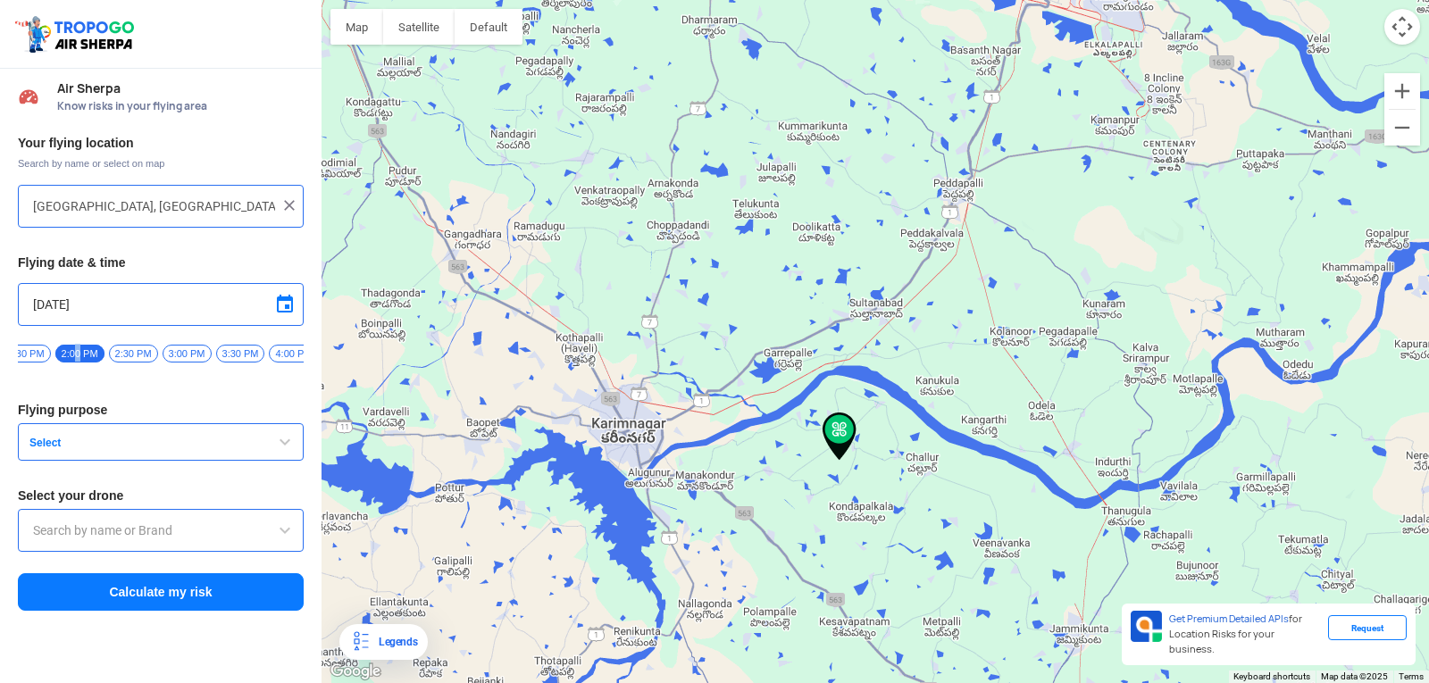
type input "Maddikunta, Telangana, India"
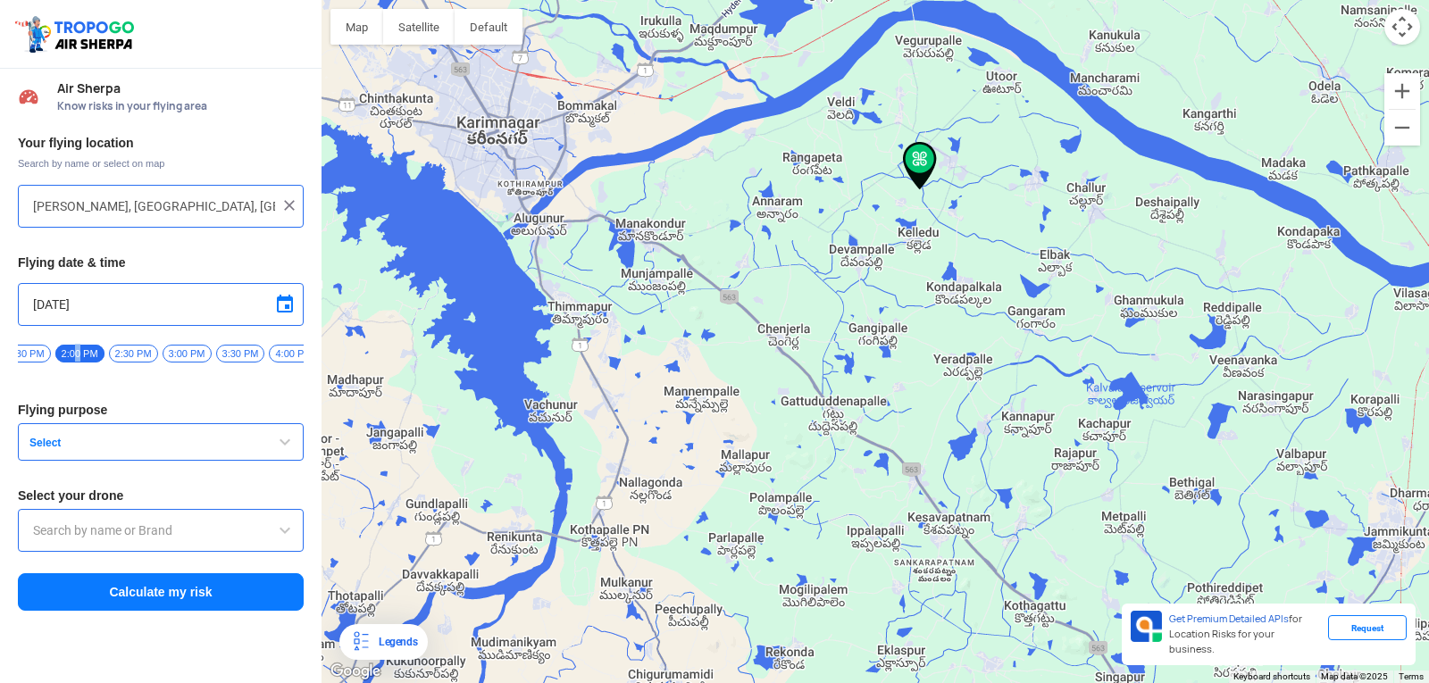
click at [923, 196] on div at bounding box center [876, 341] width 1108 height 683
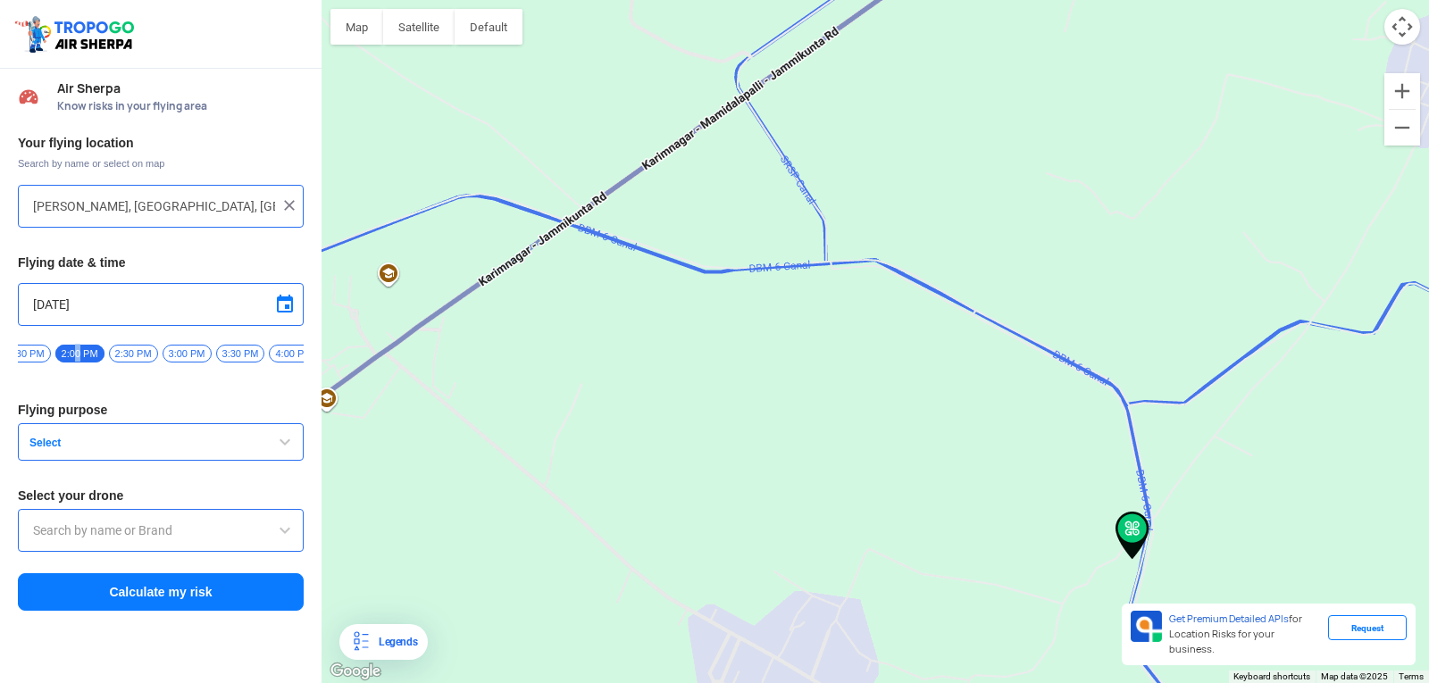
click at [1018, 558] on img at bounding box center [1133, 536] width 34 height 48
